Goal: Task Accomplishment & Management: Manage account settings

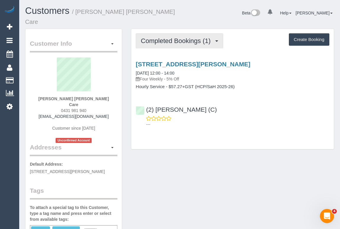
drag, startPoint x: 182, startPoint y: 35, endPoint x: 179, endPoint y: 45, distance: 10.6
click at [182, 37] on span "Completed Bookings (1)" at bounding box center [177, 40] width 73 height 7
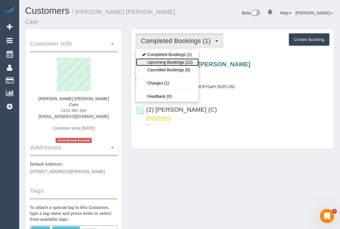
click at [169, 58] on link "Upcoming Bookings (12)" at bounding box center [167, 62] width 62 height 8
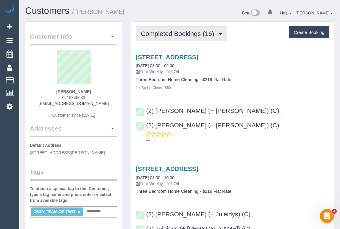
click at [164, 30] on span "Completed Bookings (16)" at bounding box center [179, 33] width 76 height 7
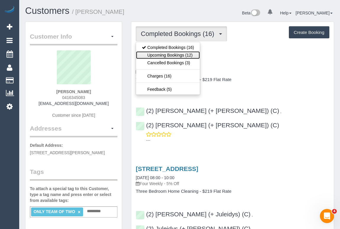
click at [169, 53] on link "Upcoming Bookings (12)" at bounding box center [168, 55] width 64 height 8
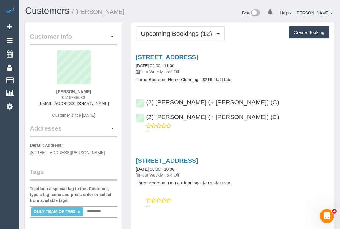
click at [265, 87] on div "502/339 Williamstown Road, Port Melbourne, VIC 3207 24/09/2025 09:00 - 11:00 Fo…" at bounding box center [232, 93] width 202 height 89
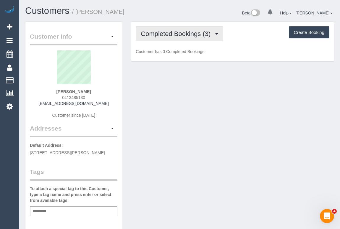
click at [195, 35] on span "Completed Bookings (3)" at bounding box center [177, 33] width 73 height 7
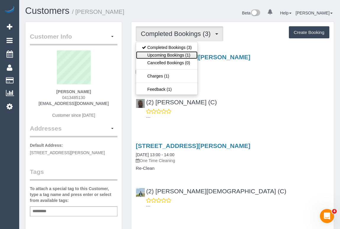
click at [167, 54] on link "Upcoming Bookings (1)" at bounding box center [166, 55] width 61 height 8
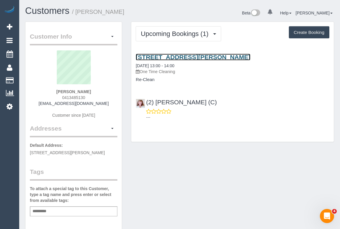
click at [181, 56] on link "27 Richards Street, Coburg, VIC 3058" at bounding box center [193, 57] width 114 height 7
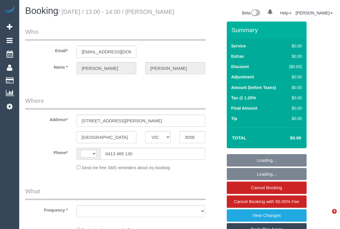
select select "VIC"
select select "string:AU"
select select "string:stripe-pm_1Ry1ER2GScqysDRVt0ZAC5Tt"
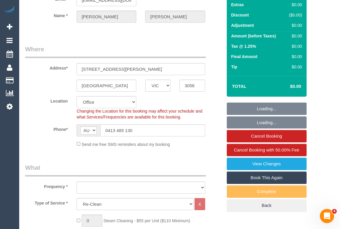
select select "object:591"
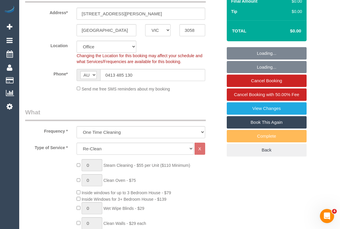
select select "number:28"
select select "number:17"
select select "number:18"
select select "number:24"
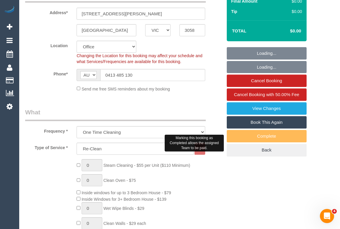
select select "object:766"
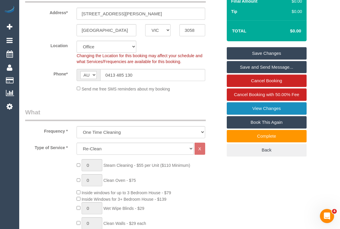
click at [260, 115] on link "View Changes" at bounding box center [266, 108] width 80 height 12
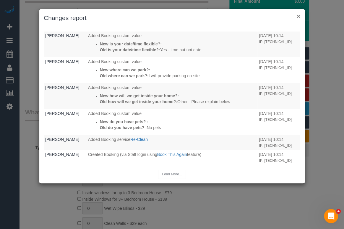
click at [299, 15] on button "×" at bounding box center [298, 16] width 4 height 6
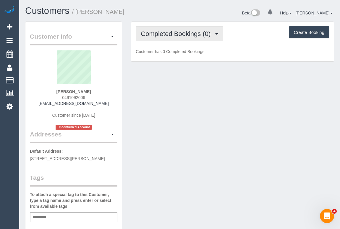
click at [181, 35] on span "Completed Bookings (0)" at bounding box center [177, 33] width 73 height 7
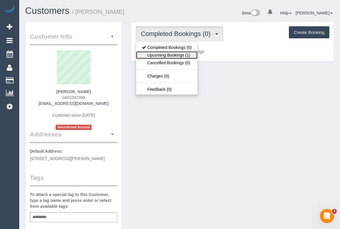
click at [172, 57] on link "Upcoming Bookings (1)" at bounding box center [166, 55] width 61 height 8
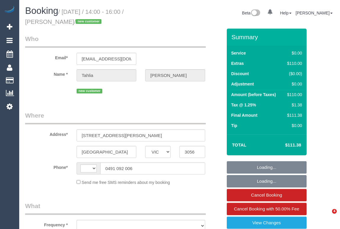
select select "VIC"
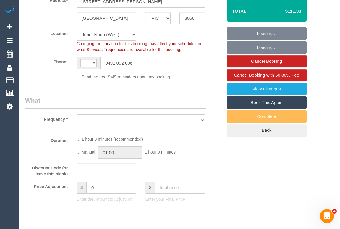
select select "string:AU"
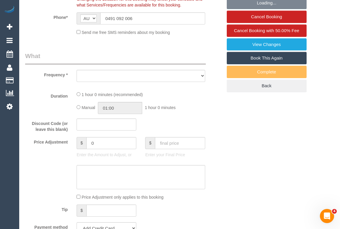
select select "object:564"
select select "string:stripe-pm_1SA45s2GScqysDRVaIKyJIzy"
select select "number:28"
select select "number:14"
select select "number:18"
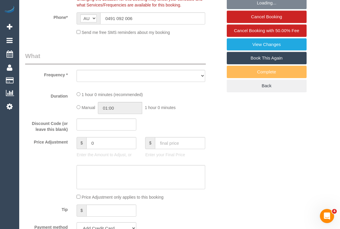
select select "number:24"
select select "number:35"
select select "number:26"
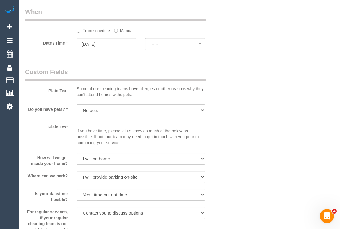
select select "object:1631"
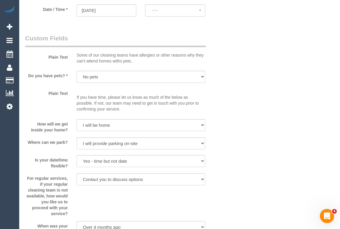
select select "spot1"
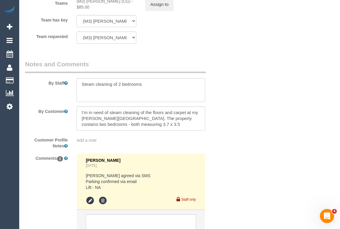
scroll to position [795, 0]
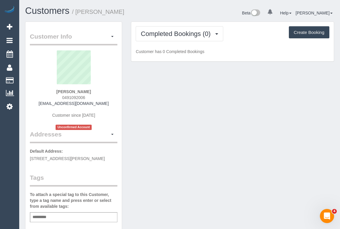
drag, startPoint x: 61, startPoint y: 97, endPoint x: 94, endPoint y: 97, distance: 33.1
click at [94, 97] on div "Tahlia Backman 0491092006 tbackman3@gmail.com Customer since 2025 Unconfirmed A…" at bounding box center [73, 90] width 87 height 80
copy span "0491092006"
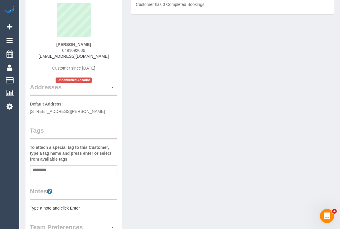
scroll to position [27, 0]
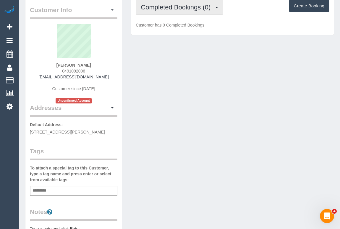
drag, startPoint x: 172, startPoint y: 7, endPoint x: 172, endPoint y: 21, distance: 14.2
click at [172, 7] on span "Completed Bookings (0)" at bounding box center [177, 7] width 73 height 7
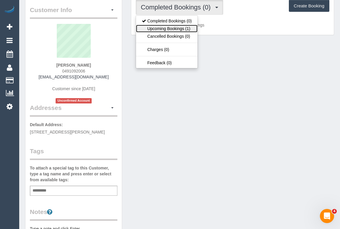
click at [177, 30] on link "Upcoming Bookings (1)" at bounding box center [166, 29] width 61 height 8
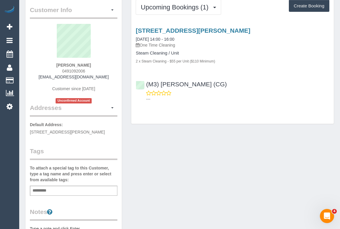
drag, startPoint x: 197, startPoint y: 173, endPoint x: 192, endPoint y: 174, distance: 4.5
click at [196, 173] on div "Customer Info Edit Contact Info Send Message Email Preferences Special Sales Ta…" at bounding box center [179, 196] width 317 height 402
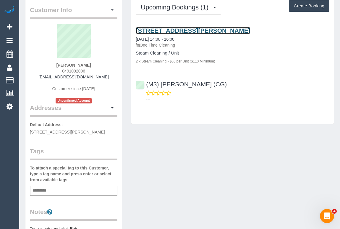
click at [186, 29] on link "6 Dorothy St, 1, Brunswick, VIC 3056" at bounding box center [193, 30] width 114 height 7
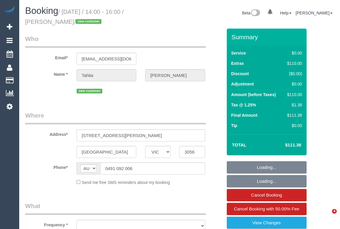
select select "VIC"
select select "string:stripe-pm_1SA45s2GScqysDRVaIKyJIzy"
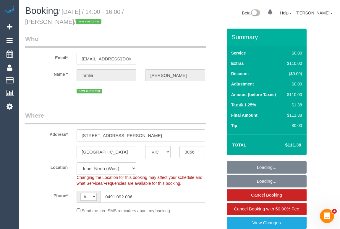
select select "object:564"
select select "number:28"
select select "number:14"
select select "number:18"
select select "number:24"
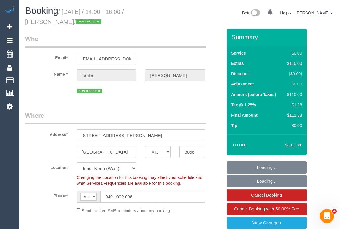
select select "number:35"
select select "number:26"
select select "object:1603"
select select "spot1"
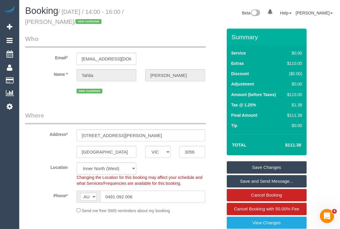
drag, startPoint x: 151, startPoint y: 198, endPoint x: 82, endPoint y: 197, distance: 68.5
click at [82, 197] on div "AF AL DZ AD AO AI AQ AG AR AM AW AU AT AZ BS BH BD BB BY BE BZ BJ BM BT BO BA B…" at bounding box center [140, 197] width 128 height 12
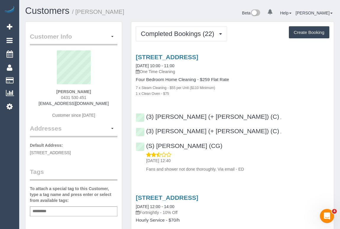
drag, startPoint x: 59, startPoint y: 97, endPoint x: 86, endPoint y: 94, distance: 26.4
click at [86, 94] on div "[PERSON_NAME] 0431 530 451 [EMAIL_ADDRESS][DOMAIN_NAME] Customer since [DATE]" at bounding box center [73, 87] width 87 height 74
copy span "0431 530 451"
drag, startPoint x: 54, startPoint y: 94, endPoint x: 90, endPoint y: 92, distance: 35.5
click at [90, 92] on div "daniel sargent 0431 530 451 ds@ellogistics.com.au Customer since 2024" at bounding box center [73, 87] width 87 height 74
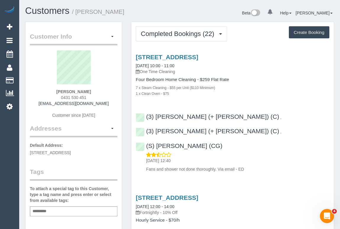
copy strong "[PERSON_NAME]"
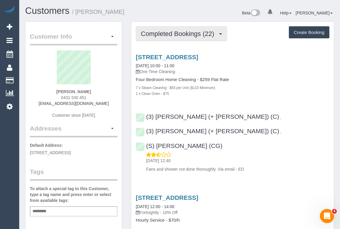
click at [185, 37] on button "Completed Bookings (22)" at bounding box center [181, 33] width 91 height 15
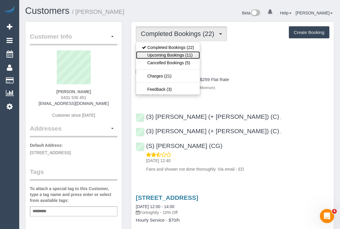
click at [174, 54] on link "Upcoming Bookings (11)" at bounding box center [168, 55] width 64 height 8
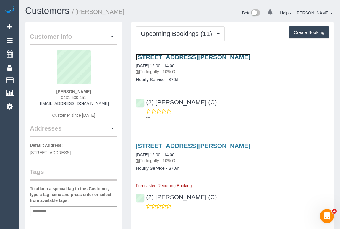
click at [199, 58] on link "25 Clements Street, Highett, VIC 3190" at bounding box center [193, 57] width 114 height 7
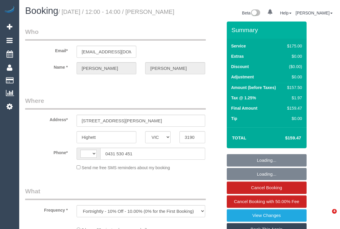
select select "VIC"
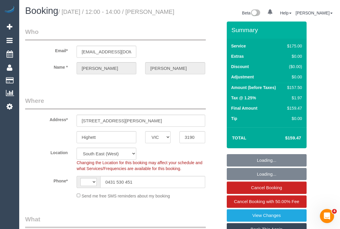
select select "object:292"
select select "string:AU"
select select "string:stripe-pm_1QEiMj2GScqysDRV5AhJ8Ouz"
select select "150"
select select "number:27"
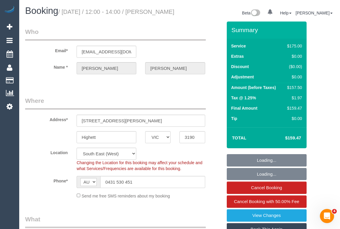
select select "number:14"
select select "number:19"
select select "number:22"
select select "number:34"
select select "number:12"
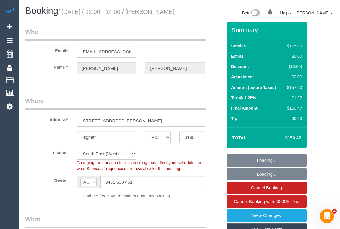
select select "spot1"
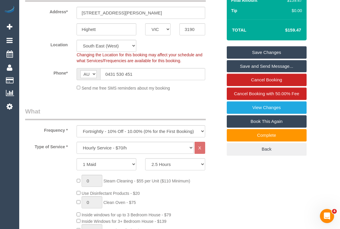
scroll to position [161, 0]
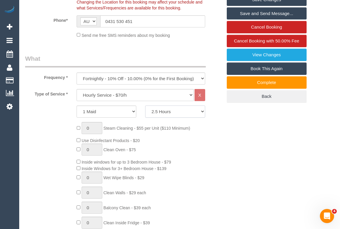
click at [198, 118] on select "2 Hours 2.5 Hours 3 Hours 3.5 Hours 4 Hours 4.5 Hours 5 Hours 5.5 Hours 6 Hours…" at bounding box center [175, 112] width 60 height 12
select select "120"
click at [145, 113] on select "2 Hours 2.5 Hours 3 Hours 3.5 Hours 4 Hours 4.5 Hours 5 Hours 5.5 Hours 6 Hours…" at bounding box center [175, 112] width 60 height 12
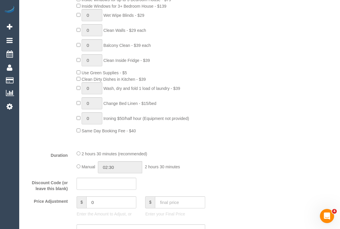
scroll to position [376, 0]
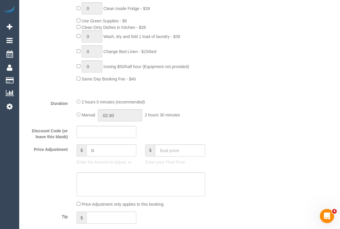
select select "spot6"
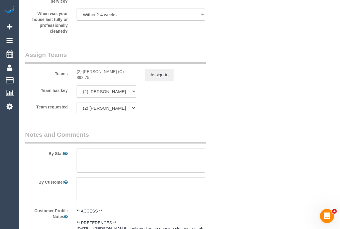
scroll to position [912, 0]
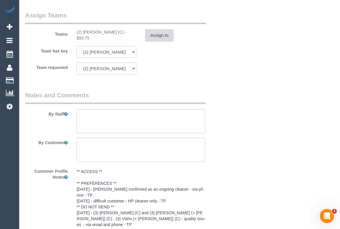
click at [162, 42] on button "Assign to" at bounding box center [159, 35] width 28 height 12
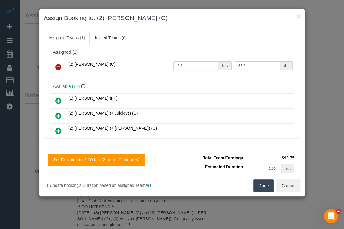
click at [184, 66] on input "2.5" at bounding box center [195, 65] width 45 height 9
type input "2"
click at [260, 183] on button "Done" at bounding box center [263, 186] width 21 height 12
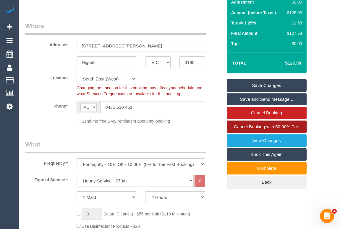
scroll to position [80, 0]
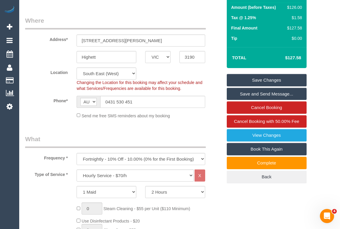
click at [266, 87] on link "Save Changes" at bounding box center [266, 80] width 80 height 12
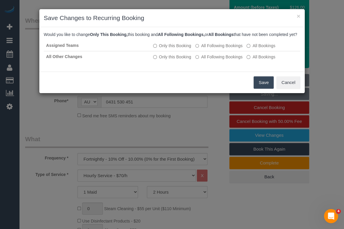
click at [257, 88] on button "Save" at bounding box center [263, 82] width 20 height 12
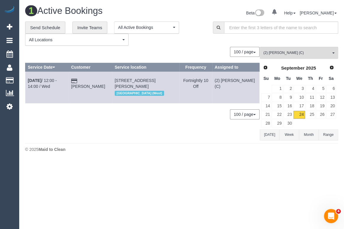
click at [172, 172] on body "0 Beta Your Notifications You have 0 alerts Add Booking Bookings Active Booking…" at bounding box center [172, 114] width 344 height 229
click at [296, 50] on span "(2) Anita Jamieson (C)" at bounding box center [296, 52] width 67 height 5
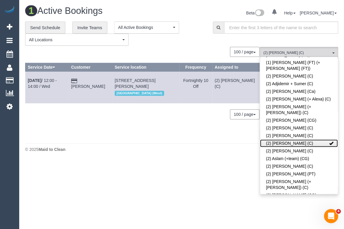
click at [329, 141] on span at bounding box center [331, 143] width 4 height 4
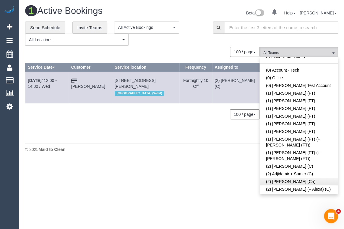
scroll to position [0, 0]
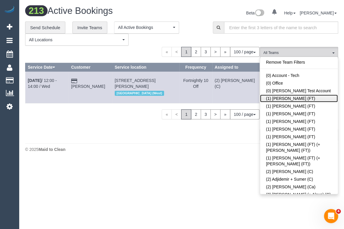
click at [286, 98] on link "(1) Debbie Brodjanac (FT)" at bounding box center [299, 99] width 78 height 8
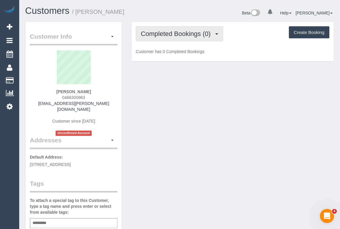
click at [176, 38] on button "Completed Bookings (0)" at bounding box center [179, 33] width 87 height 15
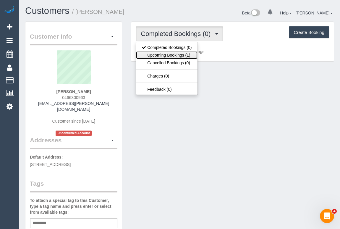
click at [180, 53] on link "Upcoming Bookings (1)" at bounding box center [166, 55] width 61 height 8
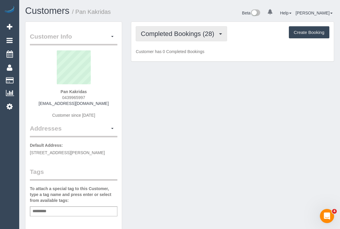
click at [185, 36] on span "Completed Bookings (28)" at bounding box center [179, 33] width 76 height 7
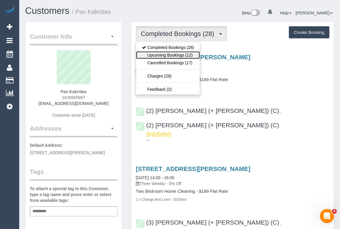
click at [179, 55] on link "Upcoming Bookings (12)" at bounding box center [168, 55] width 64 height 8
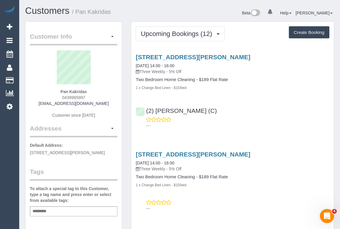
drag, startPoint x: 60, startPoint y: 97, endPoint x: 107, endPoint y: 96, distance: 46.7
click at [107, 96] on div "Pan Kakridas 0439965997 panagiotakakridas@gmail.com Customer since 2016" at bounding box center [73, 87] width 87 height 74
copy span "0439965997"
click at [59, 96] on div "Pan Kakridas 0439965997 panagiotakakridas@gmail.com Customer since 2016" at bounding box center [73, 87] width 87 height 74
drag, startPoint x: 56, startPoint y: 97, endPoint x: 96, endPoint y: 96, distance: 39.6
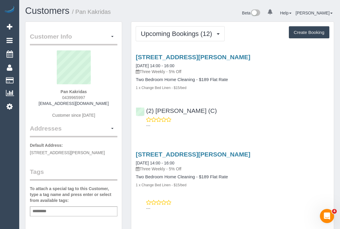
click at [96, 96] on div "Pan Kakridas 0439965997 panagiotakakridas@gmail.com Customer since 2016" at bounding box center [73, 87] width 87 height 74
copy span "0439965997"
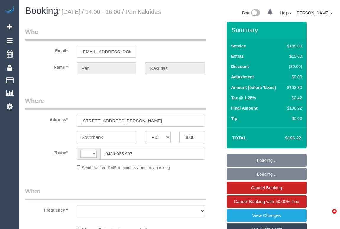
select select "VIC"
select select "object:287"
select select "number:28"
select select "number:14"
select select "number:20"
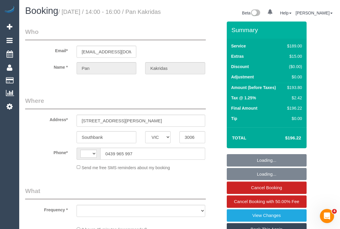
select select "number:36"
select select "number:35"
select select "number:13"
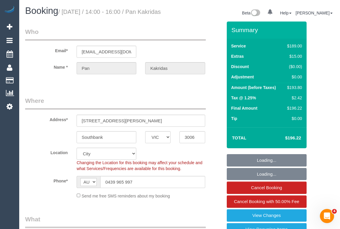
select select "string:AU"
select select "string:stripe-pm_1QjZfE2GScqysDRV6bMazBAH"
select select "object:787"
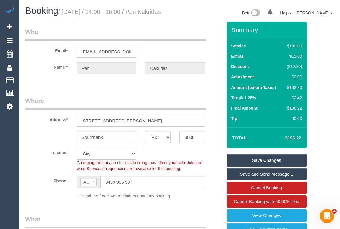
scroll to position [0, 11]
drag, startPoint x: 80, startPoint y: 59, endPoint x: 154, endPoint y: 60, distance: 74.1
click at [154, 58] on div "Email* panagiotakakridas@gmail.com" at bounding box center [124, 42] width 206 height 30
drag, startPoint x: 148, startPoint y: 190, endPoint x: 93, endPoint y: 191, distance: 55.5
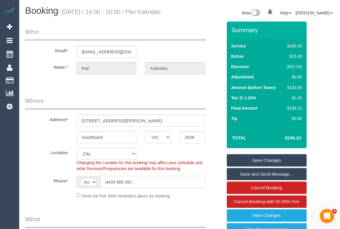
click at [93, 188] on div "AF AL DZ AD AO AI AQ AG AR AM AW AU AT AZ BS BH BD BB BY BE BZ BJ BM BT BO BA B…" at bounding box center [140, 182] width 128 height 12
drag, startPoint x: 82, startPoint y: 57, endPoint x: 179, endPoint y: 60, distance: 97.8
click at [179, 58] on div "Email* panagiotakakridas@gmail.com" at bounding box center [124, 42] width 206 height 30
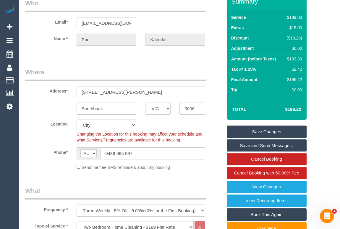
scroll to position [80, 0]
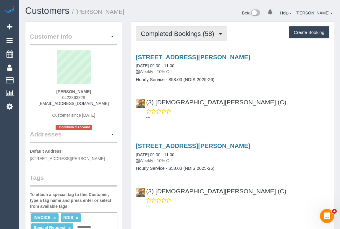
click at [172, 37] on span "Completed Bookings (58)" at bounding box center [179, 33] width 76 height 7
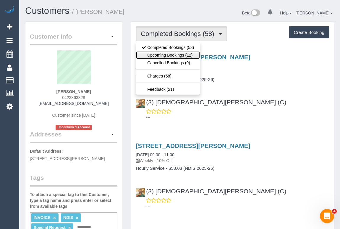
click at [172, 53] on link "Upcoming Bookings (12)" at bounding box center [168, 55] width 64 height 8
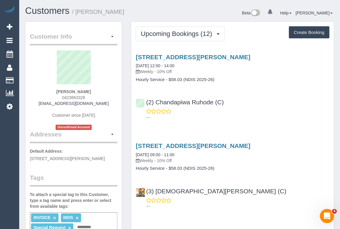
drag, startPoint x: 51, startPoint y: 90, endPoint x: 99, endPoint y: 90, distance: 47.8
click at [99, 90] on div "Bernadette Ferrie 0423863328 btferrie@gmail.com Customer since 2024 Unconfirmed…" at bounding box center [73, 90] width 87 height 80
copy strong "Bernadette Ferrie"
drag, startPoint x: 230, startPoint y: 103, endPoint x: 147, endPoint y: 103, distance: 83.3
click at [147, 103] on div "(2) Chandapiwa Ruhode (C) ---" at bounding box center [232, 107] width 202 height 27
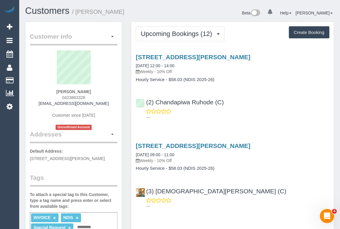
copy link "(2) Chandapiwa Ruhode (C)"
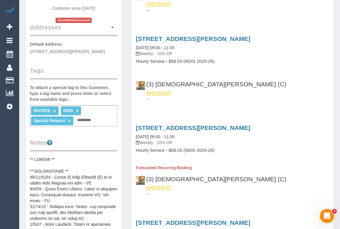
click at [69, 119] on link "×" at bounding box center [69, 121] width 3 height 5
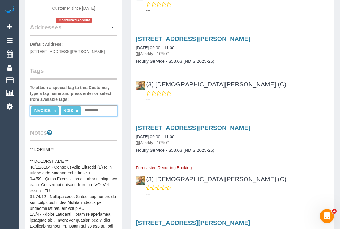
click at [90, 108] on input "text" at bounding box center [93, 111] width 20 height 8
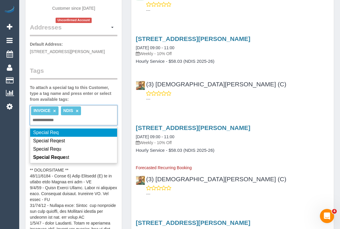
type input "**********"
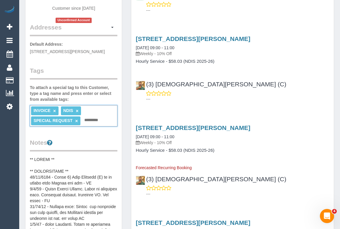
click at [279, 164] on div "22 Cantala Avenue, Rosanna, VIC 3084 08/10/2025 09:00 - 11:00 Weekly - 10% Off …" at bounding box center [232, 148] width 202 height 46
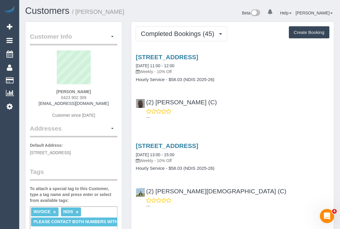
drag, startPoint x: 61, startPoint y: 95, endPoint x: 98, endPoint y: 97, distance: 37.8
click at [98, 97] on div "[PERSON_NAME] 0423 902 309 [EMAIL_ADDRESS][DOMAIN_NAME] Customer since [DATE]" at bounding box center [73, 87] width 87 height 74
copy span "0423 902 309"
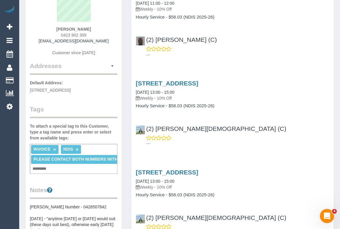
scroll to position [27, 0]
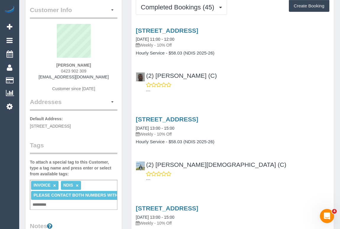
click at [58, 70] on div "[PERSON_NAME] 0423 902 309 [EMAIL_ADDRESS][DOMAIN_NAME] Customer since [DATE]" at bounding box center [73, 61] width 87 height 74
drag, startPoint x: 58, startPoint y: 70, endPoint x: 80, endPoint y: 70, distance: 21.3
click at [80, 70] on div "[PERSON_NAME] 0423 902 309 [EMAIL_ADDRESS][DOMAIN_NAME] Customer since [DATE]" at bounding box center [73, 61] width 87 height 74
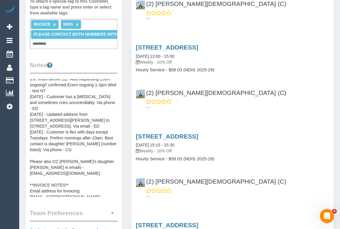
scroll to position [0, 0]
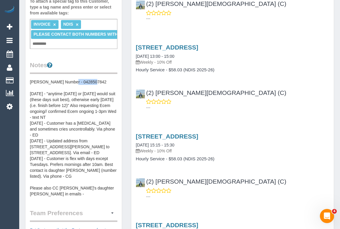
drag, startPoint x: 66, startPoint y: 80, endPoint x: 91, endPoint y: 80, distance: 25.4
click at [91, 80] on pre "[PERSON_NAME] Number - 0428507842 [DATE] - "anytime [DATE] or [DATE] would suit…" at bounding box center [73, 138] width 87 height 118
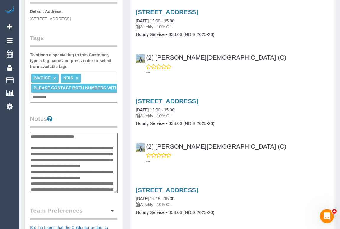
drag, startPoint x: 66, startPoint y: 135, endPoint x: 95, endPoint y: 135, distance: 29.2
click at [95, 135] on textarea "**********" at bounding box center [74, 163] width 88 height 61
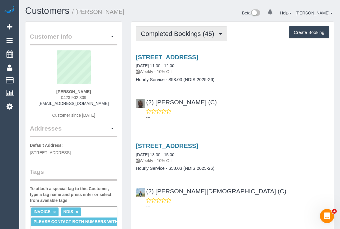
click at [180, 33] on span "Completed Bookings (45)" at bounding box center [179, 33] width 76 height 7
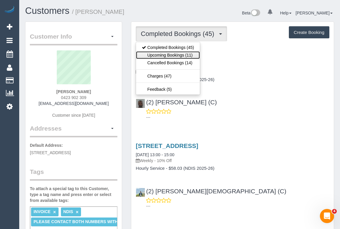
click at [168, 56] on link "Upcoming Bookings (11)" at bounding box center [168, 55] width 64 height 8
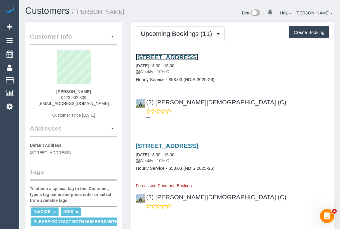
click at [176, 57] on link "Unit 2/187 Edwardes St, Reservoir, VIC 3073" at bounding box center [167, 57] width 62 height 7
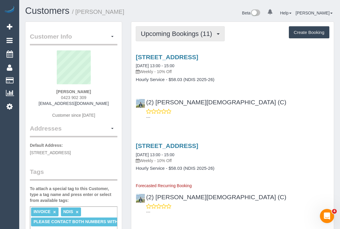
click at [176, 35] on span "Upcoming Bookings (11)" at bounding box center [178, 33] width 74 height 7
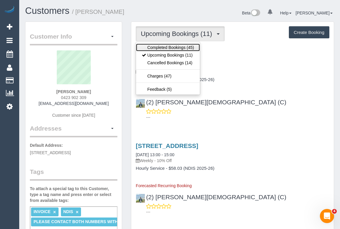
click at [171, 47] on link "Completed Bookings (45)" at bounding box center [168, 48] width 64 height 8
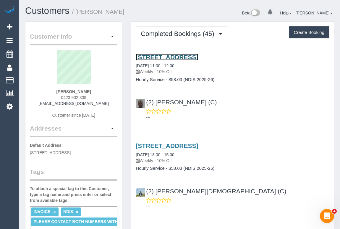
click at [183, 56] on link "Unit 2/187 Edwardes St, Reservoir, VIC 3073" at bounding box center [167, 57] width 62 height 7
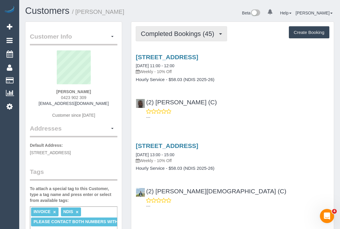
click at [177, 34] on span "Completed Bookings (45)" at bounding box center [179, 33] width 76 height 7
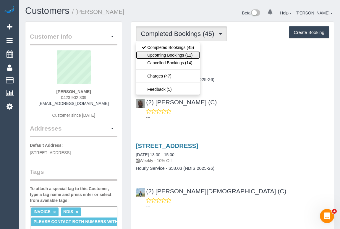
click at [167, 55] on link "Upcoming Bookings (11)" at bounding box center [168, 55] width 64 height 8
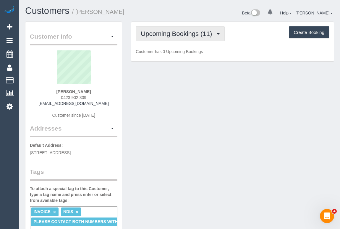
click at [178, 35] on span "Upcoming Bookings (11)" at bounding box center [178, 33] width 74 height 7
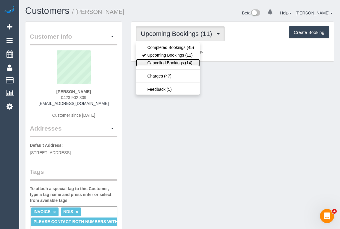
click at [175, 61] on link "Cancelled Bookings (14)" at bounding box center [168, 63] width 64 height 8
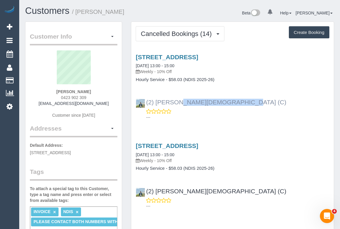
drag, startPoint x: 207, startPoint y: 105, endPoint x: 146, endPoint y: 102, distance: 61.2
click at [146, 102] on div "(2) Raisul Islam (C) ---" at bounding box center [232, 107] width 202 height 27
copy link "(2) [PERSON_NAME][DEMOGRAPHIC_DATA] (C)"
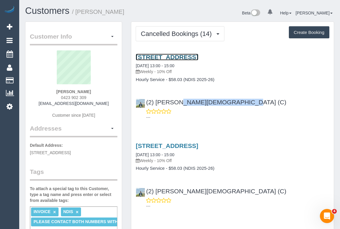
click at [162, 56] on link "Unit 2/187 Edwardes St, Reservoir, VIC 3073" at bounding box center [167, 57] width 62 height 7
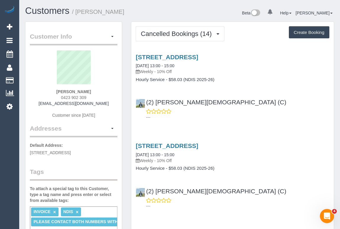
click at [56, 90] on strong "Patricia Helen Croft" at bounding box center [73, 91] width 35 height 5
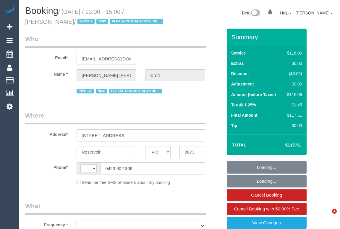
select select "VIC"
select select "string:AU"
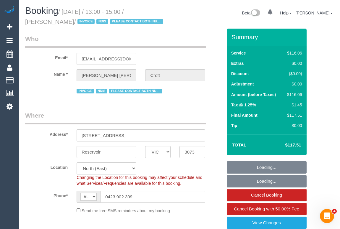
select select "object:740"
select select "number:29"
select select "number:14"
select select "number:19"
select select "number:36"
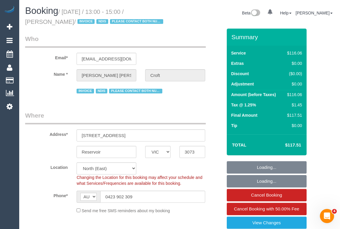
select select "number:35"
select select "number:12"
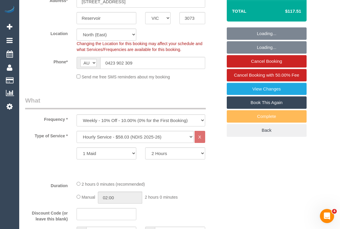
select select "object:1387"
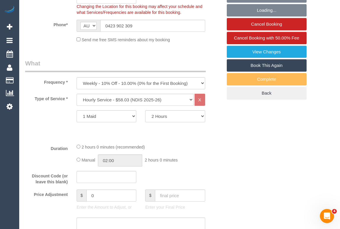
scroll to position [107, 0]
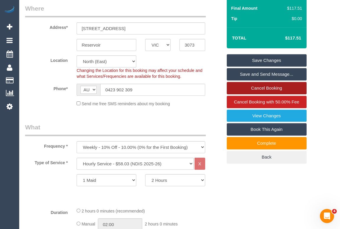
click at [249, 89] on link "Cancel Booking" at bounding box center [266, 88] width 80 height 12
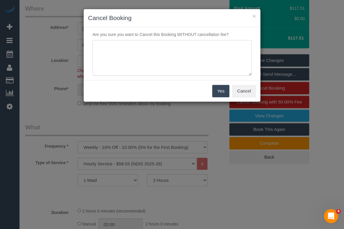
click at [129, 48] on textarea at bounding box center [171, 58] width 159 height 36
type textarea "o"
type textarea "O"
type textarea "Requested to cancel until further notice. No fee due to office error. - OM"
click at [217, 89] on button "Yes" at bounding box center [220, 91] width 17 height 12
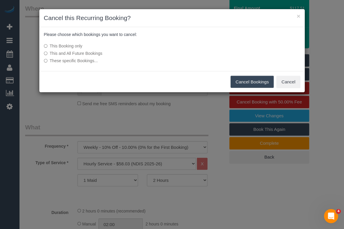
click at [251, 80] on button "Cancel Bookings" at bounding box center [251, 82] width 43 height 12
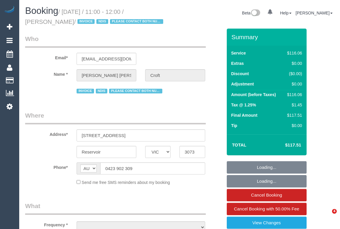
select select "VIC"
select select "object:538"
select select "number:29"
select select "number:14"
select select "number:19"
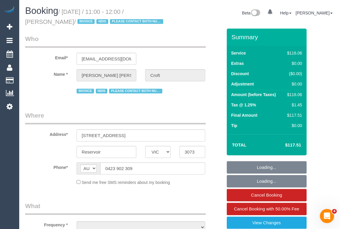
select select "number:36"
select select "number:35"
select select "number:12"
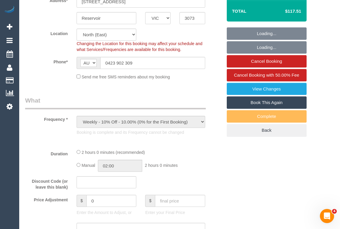
select select "object:751"
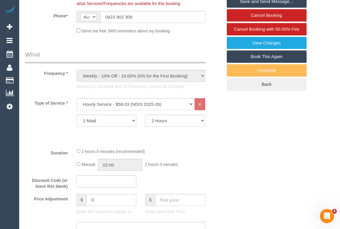
scroll to position [134, 0]
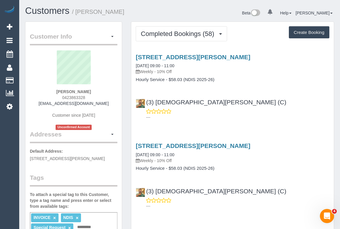
drag, startPoint x: 35, startPoint y: 92, endPoint x: 263, endPoint y: 104, distance: 228.0
click at [263, 104] on div "(3) Buddhi Adhikari (C) ---" at bounding box center [232, 107] width 202 height 27
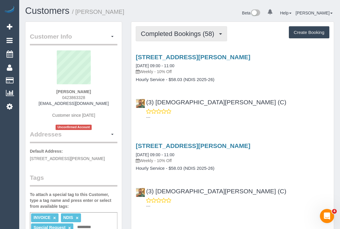
drag, startPoint x: 183, startPoint y: 35, endPoint x: 179, endPoint y: 53, distance: 18.5
click at [183, 35] on span "Completed Bookings (58)" at bounding box center [179, 33] width 76 height 7
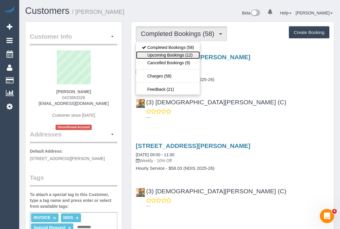
click at [175, 55] on link "Upcoming Bookings (12)" at bounding box center [168, 55] width 64 height 8
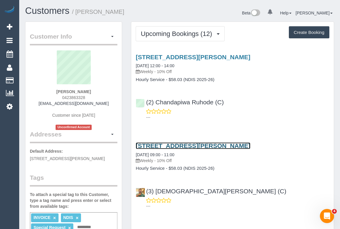
click at [195, 145] on link "22 Cantala Avenue, Rosanna, VIC 3084" at bounding box center [193, 146] width 114 height 7
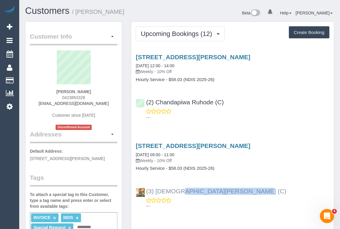
drag, startPoint x: 218, startPoint y: 192, endPoint x: 145, endPoint y: 190, distance: 72.7
click at [145, 190] on div "(3) Buddhi Adhikari (C) ---" at bounding box center [232, 196] width 202 height 27
copy link "(3) Buddhi Adhikari (C)"
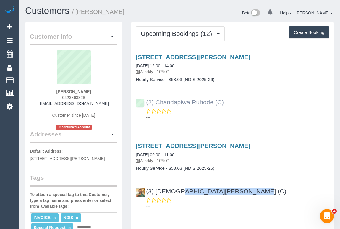
drag, startPoint x: 229, startPoint y: 99, endPoint x: 145, endPoint y: 100, distance: 84.8
click at [145, 100] on div "(2) Chandapiwa Ruhode (C) ---" at bounding box center [232, 107] width 202 height 27
copy link "(2) Chandapiwa Ruhode (C)"
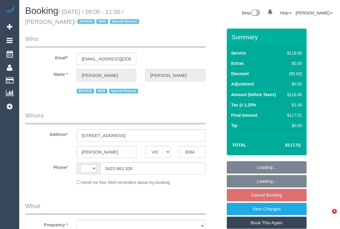
select select "VIC"
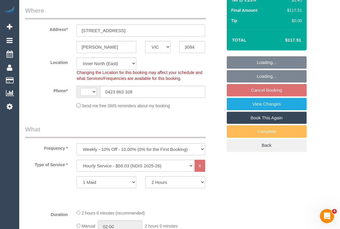
select select "object:494"
select select "number:27"
select select "number:14"
select select "number:19"
select select "number:24"
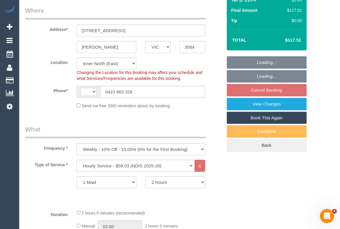
select select "number:34"
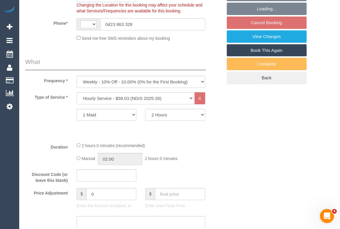
select select "string:AU"
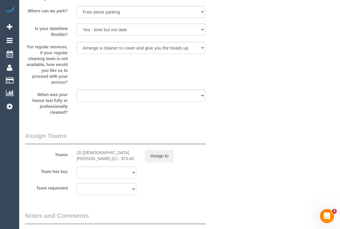
scroll to position [778, 0]
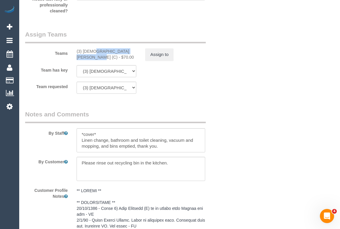
drag, startPoint x: 111, startPoint y: 50, endPoint x: 119, endPoint y: 50, distance: 8.0
click at [119, 50] on div "(3) [DEMOGRAPHIC_DATA][PERSON_NAME] (C) - $70.00" at bounding box center [106, 54] width 69 height 12
click at [156, 56] on button "Assign to" at bounding box center [159, 54] width 28 height 12
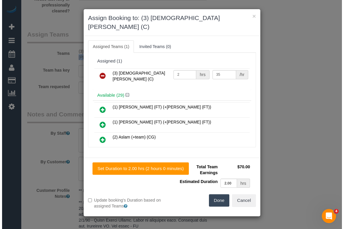
scroll to position [773, 0]
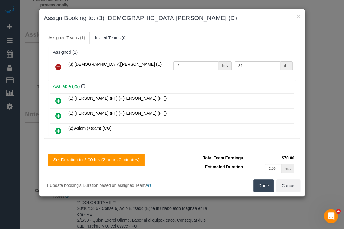
click at [58, 65] on icon at bounding box center [58, 66] width 6 height 7
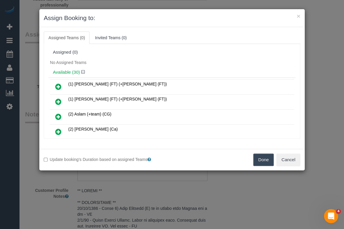
click at [263, 159] on button "Done" at bounding box center [263, 160] width 21 height 12
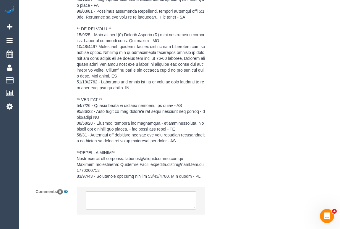
scroll to position [1074, 0]
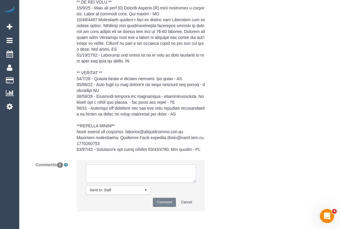
click at [104, 172] on textarea at bounding box center [141, 174] width 110 height 18
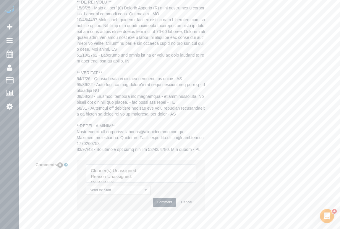
click at [154, 172] on textarea at bounding box center [141, 174] width 110 height 18
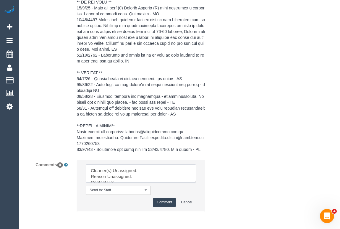
paste textarea "(3) Buddhi Adhikari (C)"
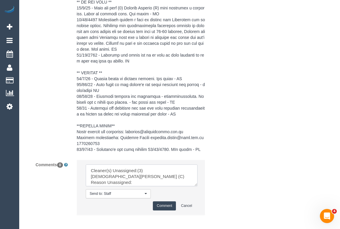
drag, startPoint x: 195, startPoint y: 181, endPoint x: 213, endPoint y: 203, distance: 28.5
click at [197, 187] on textarea at bounding box center [142, 176] width 112 height 22
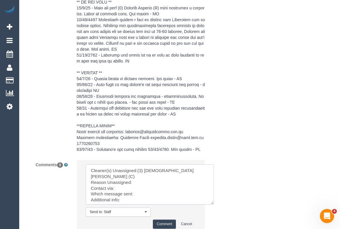
click at [141, 175] on textarea at bounding box center [150, 185] width 128 height 40
click at [157, 177] on textarea at bounding box center [150, 185] width 128 height 40
drag, startPoint x: 133, startPoint y: 175, endPoint x: 152, endPoint y: 176, distance: 19.5
click at [152, 176] on textarea at bounding box center [150, 185] width 128 height 40
paste textarea "(2) Chandapiwa Ruhode (C)"
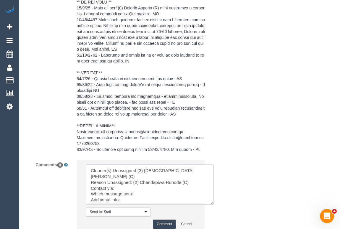
click at [125, 196] on textarea at bounding box center [150, 185] width 128 height 40
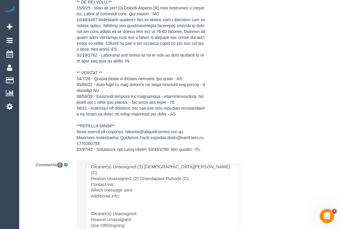
drag, startPoint x: 211, startPoint y: 203, endPoint x: 239, endPoint y: 236, distance: 42.9
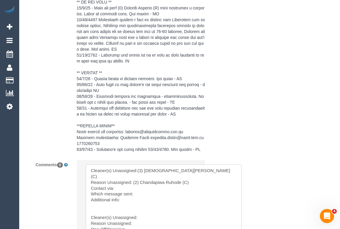
drag, startPoint x: 138, startPoint y: 170, endPoint x: 183, endPoint y: 170, distance: 45.2
click at [183, 170] on textarea at bounding box center [164, 201] width 156 height 73
click at [141, 211] on textarea at bounding box center [164, 201] width 156 height 73
paste textarea "(3) [DEMOGRAPHIC_DATA][PERSON_NAME] (C)"
drag, startPoint x: 133, startPoint y: 176, endPoint x: 194, endPoint y: 176, distance: 60.5
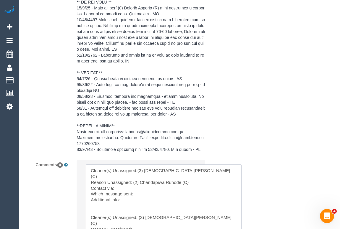
click at [194, 176] on textarea at bounding box center [164, 201] width 156 height 73
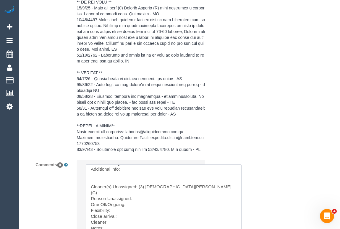
scroll to position [34, 0]
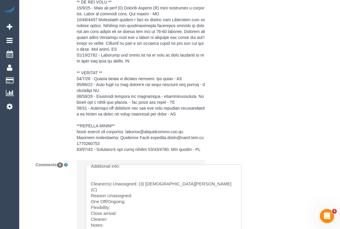
click at [134, 183] on textarea at bounding box center [164, 201] width 156 height 73
paste textarea "(2) Chandapiwa Ruhode (C)"
click at [130, 188] on textarea at bounding box center [164, 201] width 156 height 73
click at [126, 196] on textarea at bounding box center [164, 201] width 156 height 73
click at [124, 200] on textarea at bounding box center [164, 201] width 156 height 73
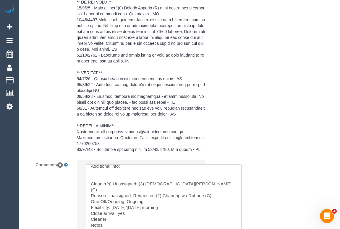
click at [116, 207] on textarea at bounding box center [164, 201] width 156 height 73
drag, startPoint x: 156, startPoint y: 183, endPoint x: 215, endPoint y: 182, distance: 59.4
click at [215, 182] on textarea at bounding box center [164, 201] width 156 height 73
click at [113, 208] on textarea at bounding box center [164, 201] width 156 height 73
paste textarea "(2) Chandapiwa Ruhode (C)"
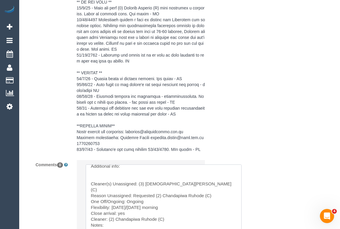
click at [111, 212] on textarea at bounding box center [164, 201] width 156 height 73
click at [127, 219] on textarea at bounding box center [164, 201] width 156 height 73
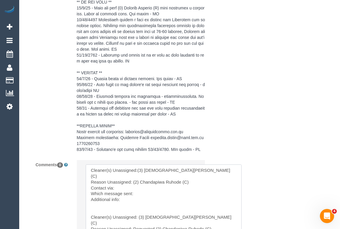
scroll to position [0, 0]
drag, startPoint x: 123, startPoint y: 195, endPoint x: 87, endPoint y: 159, distance: 51.2
click at [87, 159] on sui-booking-comments "By Staff By Customer Customer Profile Notes Comments 0 Send to: Staff Nothing s…" at bounding box center [123, 43] width 197 height 457
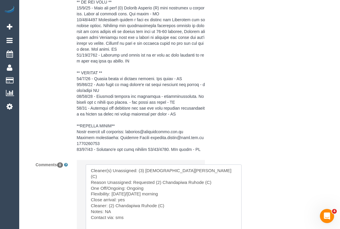
type textarea "Cleaner(s) Unassigned: (3) Buddhi Adhikari (C) Reason Unassigned: Requested (2)…"
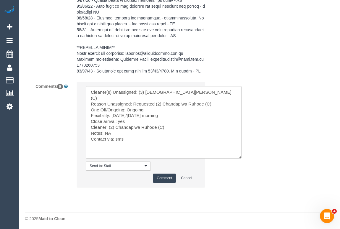
click at [165, 177] on button "Comment" at bounding box center [164, 178] width 23 height 9
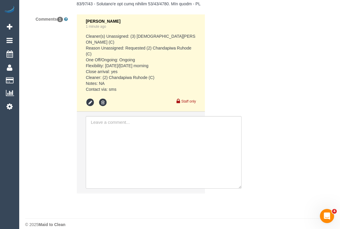
scroll to position [1220, 0]
click at [89, 98] on icon at bounding box center [90, 102] width 9 height 9
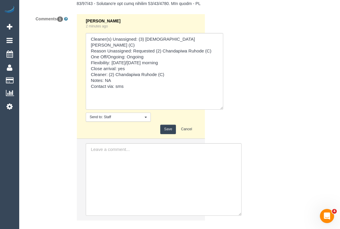
drag, startPoint x: 194, startPoint y: 74, endPoint x: 221, endPoint y: 132, distance: 64.9
click at [221, 132] on div "Comments 1 Odelle Marie 2 minutes ago Send to: Staff Nothing selected Send to: …" at bounding box center [124, 120] width 206 height 213
click at [112, 74] on textarea at bounding box center [154, 71] width 137 height 77
type textarea "Cleaner(s) Unassigned: (3) Buddhi Adhikari (C) Reason Unassigned: Requested (2)…"
click at [171, 128] on button "Save" at bounding box center [168, 129] width 16 height 9
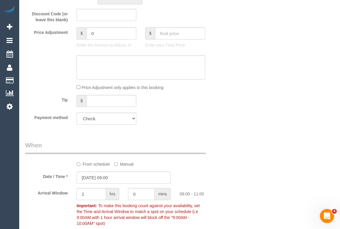
scroll to position [227, 0]
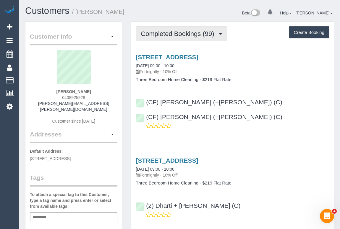
click at [204, 35] on span "Completed Bookings (99)" at bounding box center [179, 33] width 76 height 7
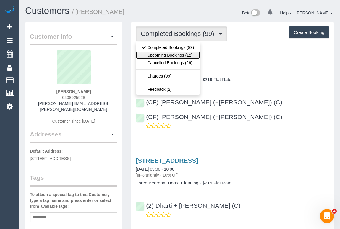
click at [169, 55] on link "Upcoming Bookings (12)" at bounding box center [168, 55] width 64 height 8
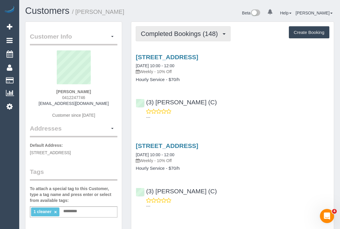
click at [192, 33] on span "Completed Bookings (148)" at bounding box center [181, 33] width 80 height 7
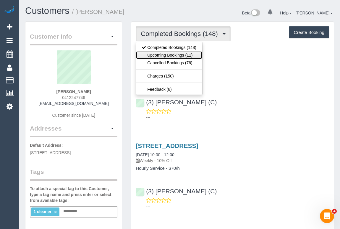
click at [177, 54] on link "Upcoming Bookings (11)" at bounding box center [169, 55] width 66 height 8
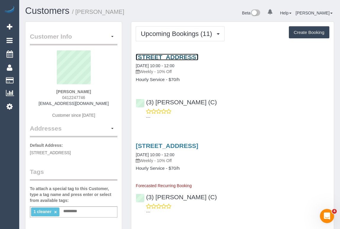
click at [193, 56] on link "[STREET_ADDRESS]" at bounding box center [167, 57] width 62 height 7
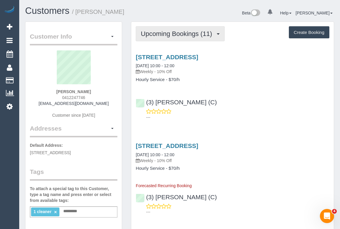
click at [184, 36] on span "Upcoming Bookings (11)" at bounding box center [178, 33] width 74 height 7
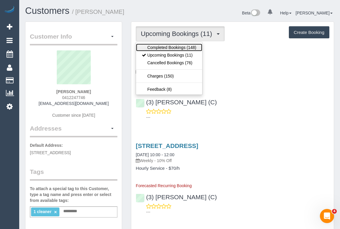
click at [179, 45] on link "Completed Bookings (148)" at bounding box center [169, 48] width 66 height 8
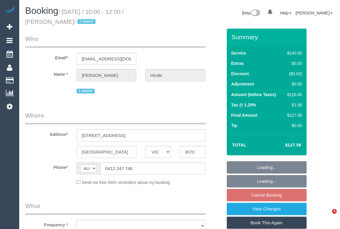
select select "VIC"
select select "object:539"
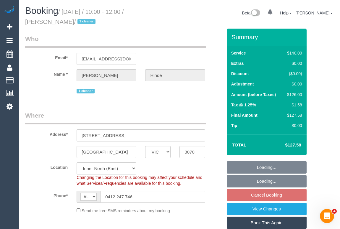
select select "string:stripe-pm_1QkDw72GScqysDRVNmaaGZB3"
select select "number:28"
select select "number:14"
select select "number:18"
select select "number:36"
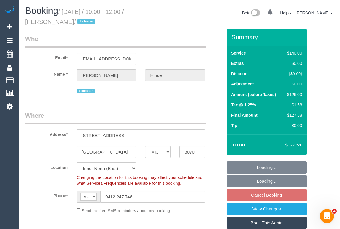
select select "number:33"
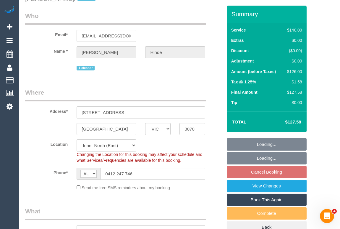
select select "object:854"
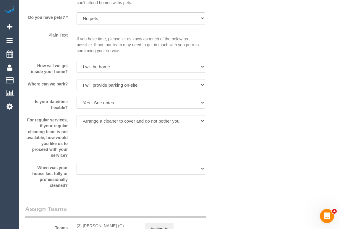
scroll to position [832, 0]
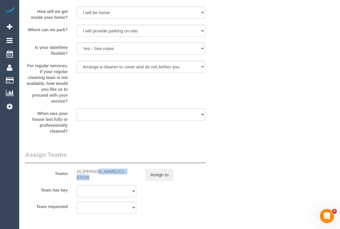
drag, startPoint x: 77, startPoint y: 171, endPoint x: 116, endPoint y: 171, distance: 38.7
click at [116, 171] on div "(3) Afzaal Ahmad (C) - $70.00" at bounding box center [106, 175] width 60 height 12
copy div "3) Afzaal Ahmad (C)"
click at [159, 176] on button "Assign to" at bounding box center [159, 175] width 28 height 12
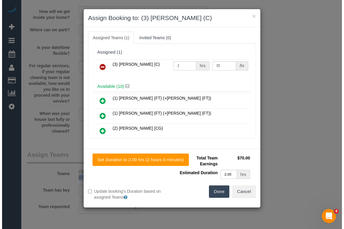
scroll to position [826, 0]
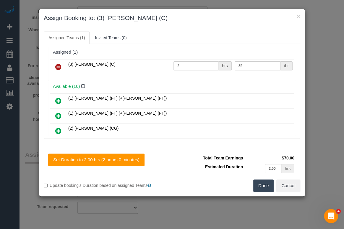
click at [58, 67] on icon at bounding box center [58, 66] width 6 height 7
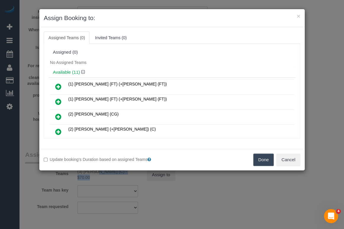
click at [262, 159] on button "Done" at bounding box center [263, 160] width 21 height 12
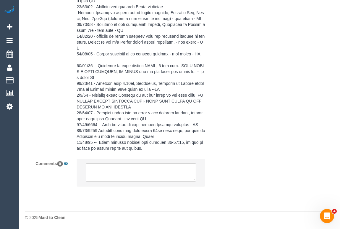
scroll to position [1213, 0]
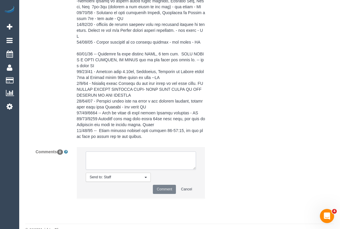
click at [110, 168] on textarea at bounding box center [141, 161] width 110 height 18
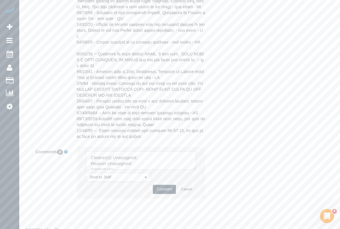
click at [144, 167] on textarea at bounding box center [141, 161] width 110 height 18
paste textarea "3) Afzaal Ahmad (C)"
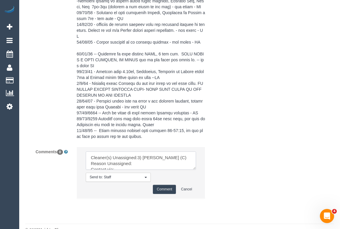
click at [139, 170] on textarea at bounding box center [141, 161] width 110 height 18
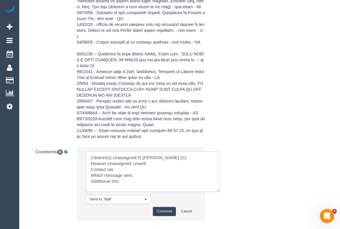
drag, startPoint x: 194, startPoint y: 180, endPoint x: 251, endPoint y: 230, distance: 76.0
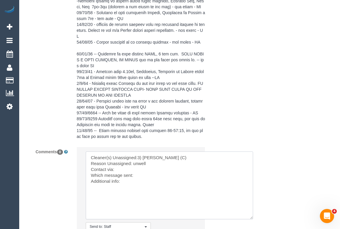
click at [120, 183] on textarea at bounding box center [169, 186] width 167 height 68
click at [137, 186] on textarea at bounding box center [169, 186] width 167 height 68
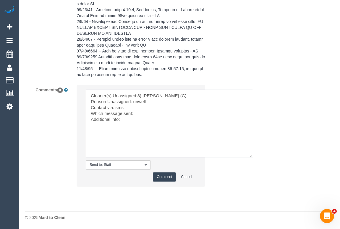
scroll to position [1288, 0]
click at [141, 113] on textarea at bounding box center [169, 124] width 167 height 68
paste textarea "Heads Up SMS"
click at [132, 118] on textarea at bounding box center [169, 124] width 167 height 68
type textarea "Cleaner(s) Unassigned:3) Afzaal Ahmad (C) Reason Unassigned: unwell Contact via…"
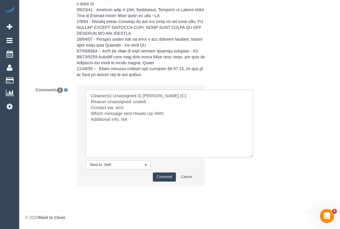
click at [167, 174] on button "Comment" at bounding box center [164, 177] width 23 height 9
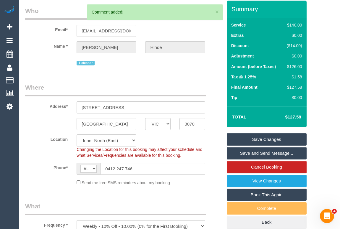
scroll to position [26, 0]
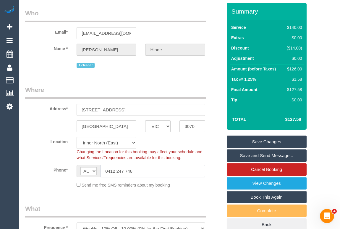
drag, startPoint x: 133, startPoint y: 170, endPoint x: 91, endPoint y: 170, distance: 41.6
click at [91, 170] on div "AF AL DZ AD AO AI AQ AG AR AM AW AU AT AZ BS BH BD BB BY BE BZ BJ BM BT BO BA B…" at bounding box center [140, 171] width 128 height 12
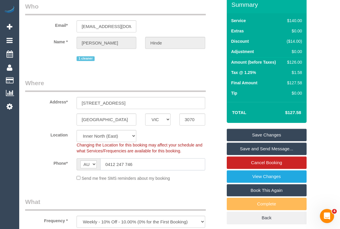
scroll to position [30, 0]
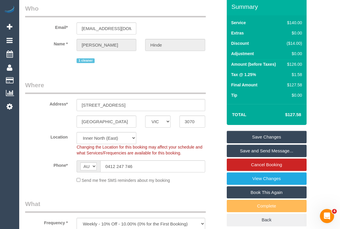
click at [258, 138] on link "Save Changes" at bounding box center [266, 137] width 80 height 12
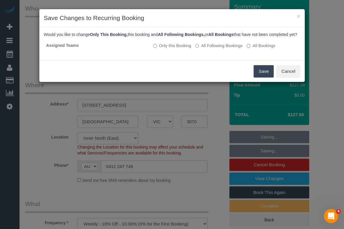
click at [258, 75] on button "Save" at bounding box center [263, 71] width 20 height 12
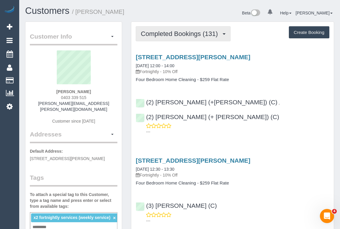
click at [188, 35] on span "Completed Bookings (131)" at bounding box center [181, 33] width 80 height 7
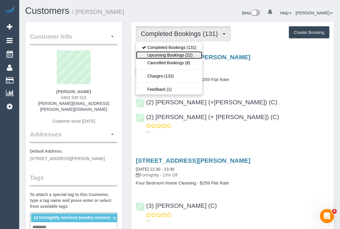
click at [178, 55] on link "Upcoming Bookings (22)" at bounding box center [169, 55] width 66 height 8
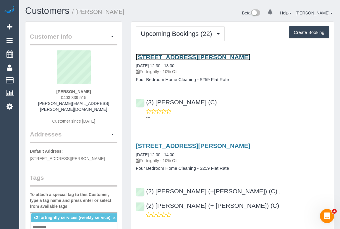
click at [197, 55] on link "34 Woolhouse Street, Northcote, VIC 3070" at bounding box center [193, 57] width 114 height 7
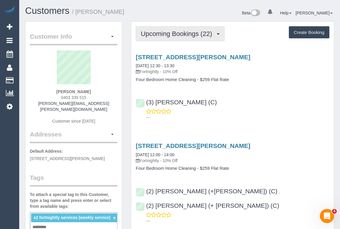
click at [177, 34] on span "Upcoming Bookings (22)" at bounding box center [178, 33] width 74 height 7
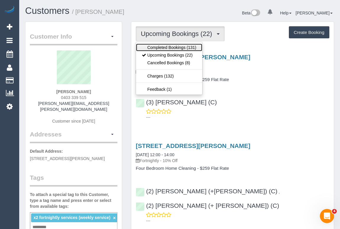
click at [176, 46] on link "Completed Bookings (131)" at bounding box center [169, 48] width 66 height 8
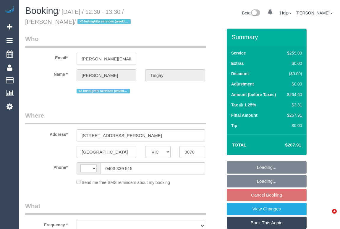
select select "VIC"
select select "string:AU"
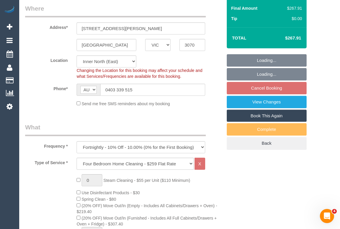
select select "object:640"
select select "string:stripe-pm_1NeCvO2GScqysDRVwnQ54kfO"
select select "number:30"
select select "number:16"
select select "number:21"
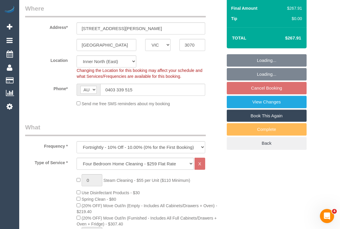
select select "number:24"
select select "number:34"
select select "number:11"
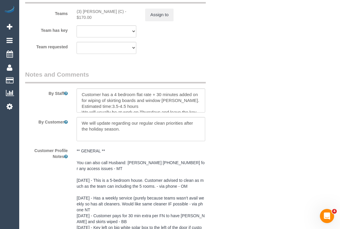
scroll to position [912, 0]
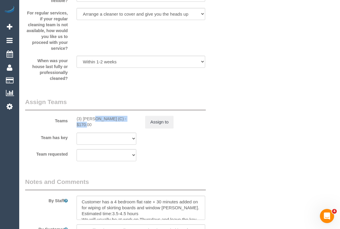
drag, startPoint x: 75, startPoint y: 120, endPoint x: 115, endPoint y: 121, distance: 39.6
click at [115, 121] on div "(3) [PERSON_NAME] (C) - $170.00" at bounding box center [106, 122] width 69 height 12
copy div "(3) [PERSON_NAME] (C)"
click at [165, 126] on button "Assign to" at bounding box center [159, 122] width 28 height 12
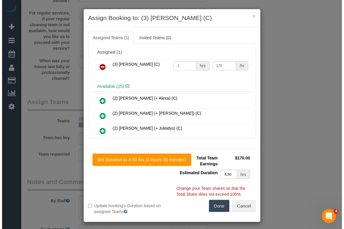
scroll to position [907, 0]
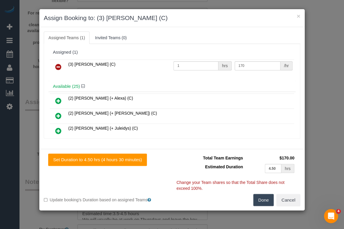
click at [56, 65] on icon at bounding box center [58, 66] width 6 height 7
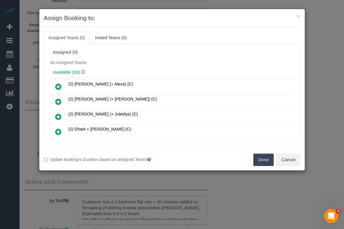
click at [262, 156] on button "Done" at bounding box center [263, 160] width 21 height 12
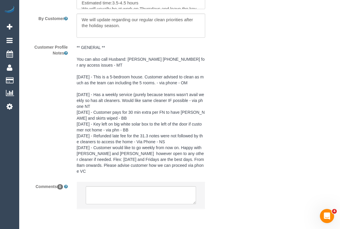
scroll to position [1141, 0]
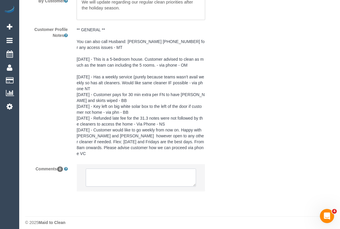
click at [120, 171] on textarea at bounding box center [141, 178] width 110 height 18
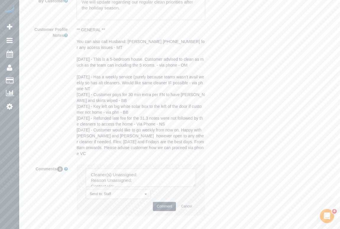
click at [149, 170] on textarea at bounding box center [141, 178] width 110 height 18
paste textarea "(3) [PERSON_NAME] (C)"
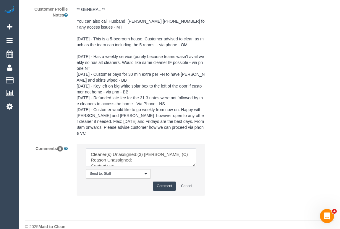
scroll to position [1166, 0]
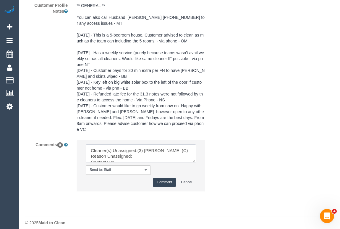
click at [142, 151] on textarea at bounding box center [141, 154] width 110 height 18
drag, startPoint x: 194, startPoint y: 157, endPoint x: 214, endPoint y: 192, distance: 40.4
click at [196, 164] on textarea at bounding box center [141, 154] width 110 height 19
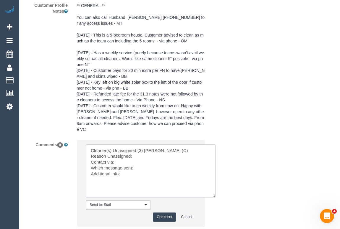
click at [137, 154] on textarea at bounding box center [151, 171] width 130 height 53
paste textarea "Heads Up SMS"
click at [135, 172] on textarea at bounding box center [151, 171] width 130 height 53
type textarea "Cleaner(s) Unassigned:(3) Afzaal Ahmad (C) Reason Unassigned: unwell Contact vi…"
click at [168, 213] on button "Comment" at bounding box center [164, 217] width 23 height 9
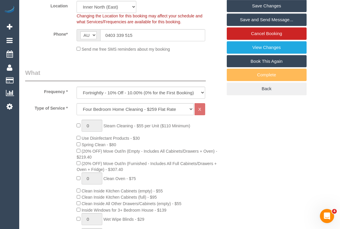
scroll to position [151, 0]
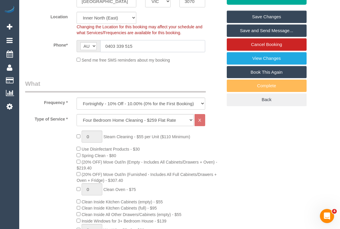
drag, startPoint x: 137, startPoint y: 44, endPoint x: 85, endPoint y: 44, distance: 52.0
click at [85, 44] on div "AF AL DZ AD AO AI AQ AG AR AM AW AU AT AZ BS BH BD BB BY BE BZ BJ BM BT BO BA B…" at bounding box center [140, 46] width 128 height 12
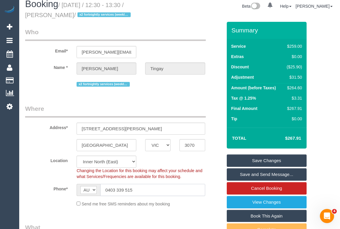
scroll to position [1, 0]
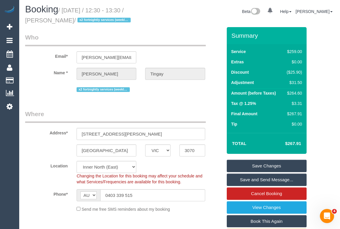
click at [275, 169] on link "Save Changes" at bounding box center [266, 166] width 80 height 12
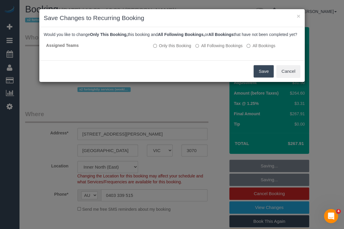
click at [266, 78] on button "Save" at bounding box center [263, 71] width 20 height 12
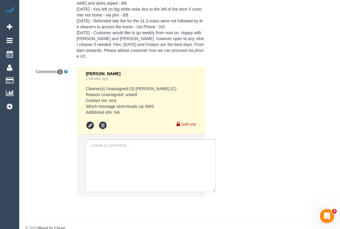
scroll to position [1244, 0]
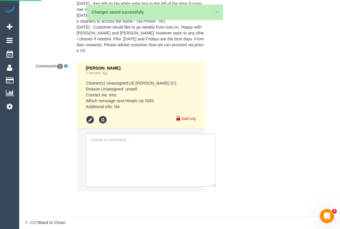
scroll to position [1164, 0]
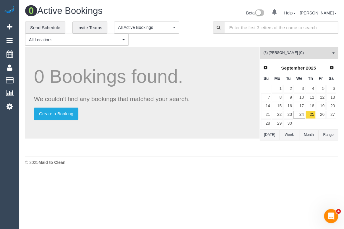
click at [183, 171] on div "0 Active Bookings Beta 0 Your Notifications You have 0 alerts Help Help Docs Ta…" at bounding box center [181, 87] width 325 height 174
drag, startPoint x: 260, startPoint y: 43, endPoint x: 239, endPoint y: 8, distance: 40.5
click at [260, 43] on div "**********" at bounding box center [182, 34] width 322 height 25
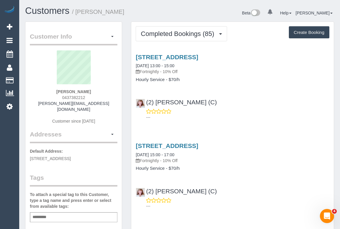
drag, startPoint x: 59, startPoint y: 96, endPoint x: 101, endPoint y: 95, distance: 42.2
click at [101, 95] on div "[PERSON_NAME] 0437382212 [PERSON_NAME][EMAIL_ADDRESS][DOMAIN_NAME] Customer sin…" at bounding box center [73, 90] width 87 height 80
copy span "0437382212"
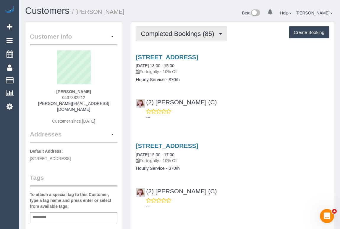
click at [172, 33] on span "Completed Bookings (85)" at bounding box center [179, 33] width 76 height 7
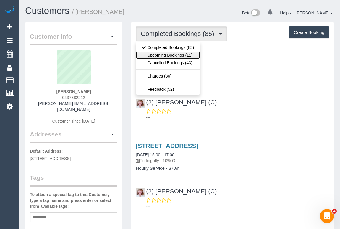
click at [167, 56] on link "Upcoming Bookings (11)" at bounding box center [168, 55] width 64 height 8
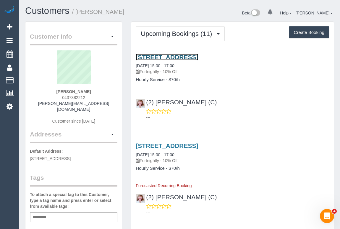
click at [198, 56] on link "[STREET_ADDRESS]" at bounding box center [167, 57] width 62 height 7
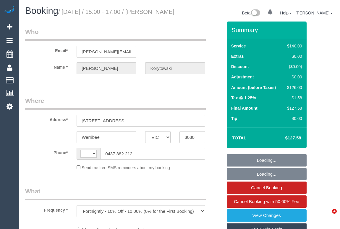
select select "VIC"
select select "string:stripe-pm_1H7sLU2GScqysDRVKj7DvBeK"
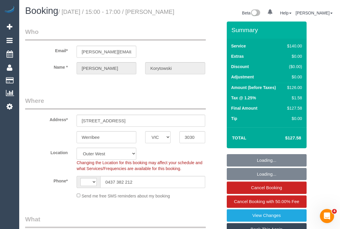
select select "string:AU"
select select "number:28"
select select "number:14"
select select "number:19"
select select "number:24"
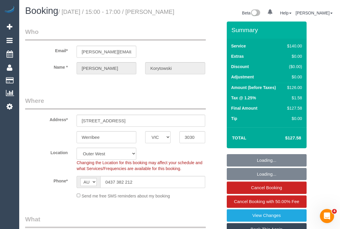
select select "number:12"
select select "object:1261"
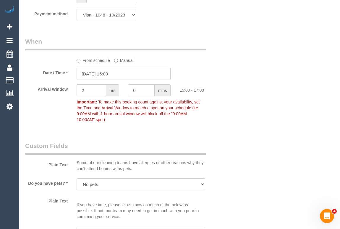
scroll to position [591, 0]
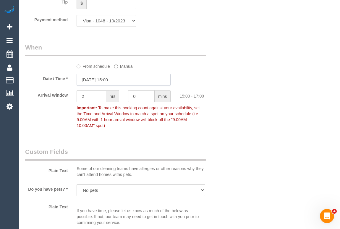
click at [113, 86] on input "24/09/2025 15:00" at bounding box center [123, 80] width 94 height 12
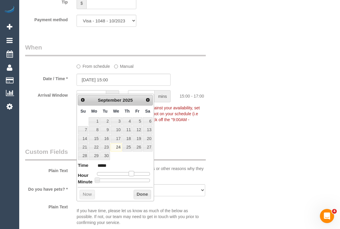
type input "24/09/2025 16:00"
type input "*****"
type input "24/09/2025 17:00"
type input "*****"
drag, startPoint x: 131, startPoint y: 174, endPoint x: 135, endPoint y: 174, distance: 4.1
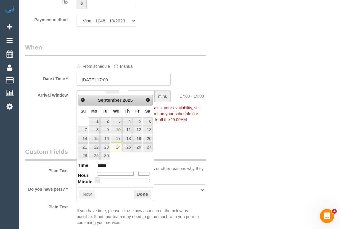
click at [135, 174] on span at bounding box center [135, 173] width 5 height 5
type input "24/09/2025 17:05"
type input "*****"
type input "24/09/2025 17:10"
type input "*****"
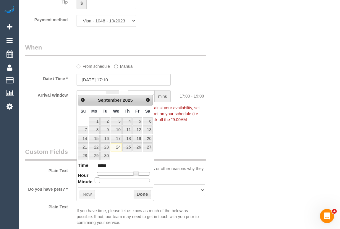
type input "24/09/2025 17:15"
type input "*****"
type input "24/09/2025 17:20"
type input "*****"
type input "24/09/2025 17:25"
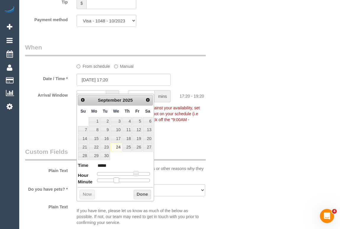
type input "*****"
type input "24/09/2025 17:30"
type input "*****"
drag, startPoint x: 97, startPoint y: 181, endPoint x: 124, endPoint y: 183, distance: 26.7
click at [124, 183] on div "Prev Next September 2025 Su Mo Tu We Th Fr Sa 1 2 3 4 5 6 7 8 9 10 11 12 13 14 …" at bounding box center [114, 147] width 77 height 107
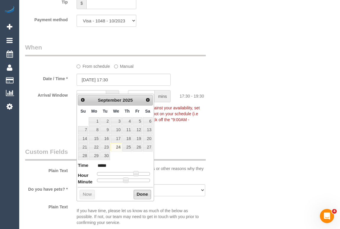
click at [139, 195] on button "Done" at bounding box center [141, 194] width 17 height 9
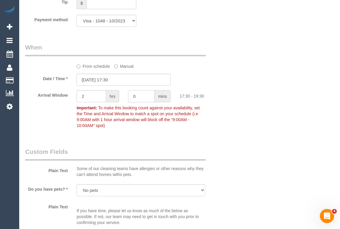
drag, startPoint x: 138, startPoint y: 106, endPoint x: 128, endPoint y: 105, distance: 11.0
click at [128, 102] on input "0" at bounding box center [141, 96] width 27 height 12
type input "15"
drag, startPoint x: 94, startPoint y: 103, endPoint x: 46, endPoint y: 103, distance: 48.7
click at [46, 103] on div "Arrival Window 2 hrs 15 mins 17:30 - 19:45 Important: To make this booking coun…" at bounding box center [124, 110] width 206 height 41
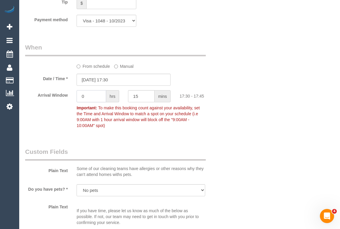
type input "0"
click at [276, 113] on div "Who Email* marty.k636@gmail.com Name * Martin Korytowski Where Address* 21 Deut…" at bounding box center [179, 20] width 309 height 1179
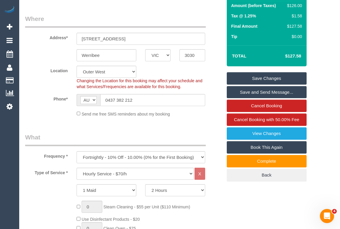
scroll to position [53, 0]
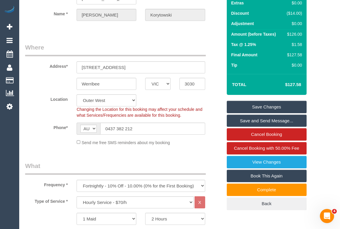
click at [260, 113] on link "Save Changes" at bounding box center [266, 107] width 80 height 12
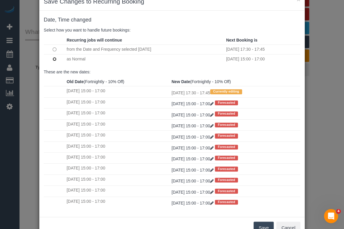
scroll to position [35, 0]
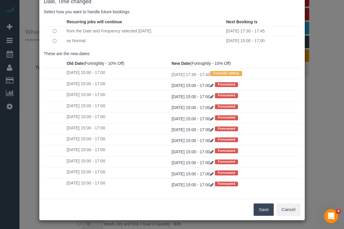
click at [260, 208] on button "Save" at bounding box center [263, 210] width 20 height 12
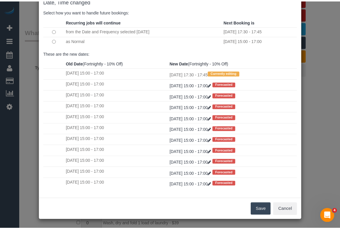
scroll to position [53, 0]
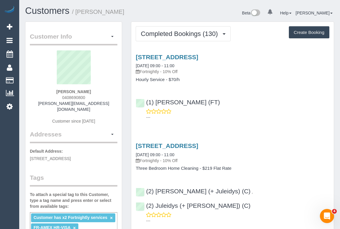
drag, startPoint x: 61, startPoint y: 97, endPoint x: 95, endPoint y: 98, distance: 33.7
click at [95, 98] on div "[PERSON_NAME] 0408690800 [PERSON_NAME][EMAIL_ADDRESS][DOMAIN_NAME] Customer sin…" at bounding box center [73, 90] width 87 height 80
copy span "0408690800"
drag, startPoint x: 48, startPoint y: 103, endPoint x: 99, endPoint y: 102, distance: 50.8
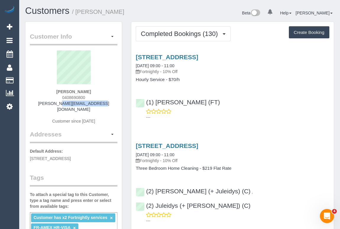
click at [99, 102] on div "[PERSON_NAME] 0408690800 [PERSON_NAME][EMAIL_ADDRESS][DOMAIN_NAME] Customer sin…" at bounding box center [73, 90] width 87 height 80
copy link "[PERSON_NAME][EMAIL_ADDRESS][DOMAIN_NAME]"
click at [159, 56] on link "[STREET_ADDRESS]" at bounding box center [167, 57] width 62 height 7
drag, startPoint x: 141, startPoint y: 70, endPoint x: 161, endPoint y: 71, distance: 19.8
click at [161, 71] on p "Fortnightly - 10% Off" at bounding box center [232, 72] width 193 height 6
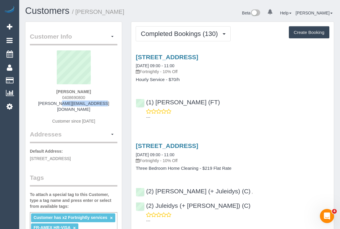
copy p "Fortnightly"
drag, startPoint x: 136, startPoint y: 80, endPoint x: 164, endPoint y: 79, distance: 28.6
click at [164, 79] on h4 "Hourly Service - $70/h" at bounding box center [232, 79] width 193 height 5
copy h4 "Hourly Service"
click at [197, 57] on link "17 The Cove, Port Melbourne, VIC 3207" at bounding box center [167, 57] width 62 height 7
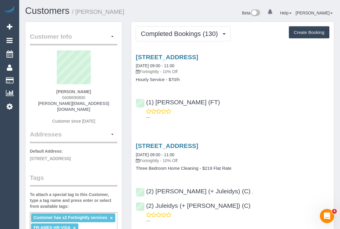
drag, startPoint x: 141, startPoint y: 71, endPoint x: 161, endPoint y: 71, distance: 19.2
click at [161, 71] on p "Fortnightly - 10% Off" at bounding box center [232, 72] width 193 height 6
copy p "Fortnightly"
drag, startPoint x: 136, startPoint y: 79, endPoint x: 163, endPoint y: 79, distance: 27.8
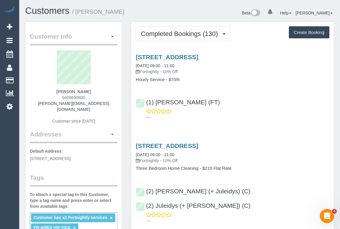
click at [163, 79] on h4 "Hourly Service - $70/h" at bounding box center [232, 79] width 193 height 5
copy h4 "Hourly Service"
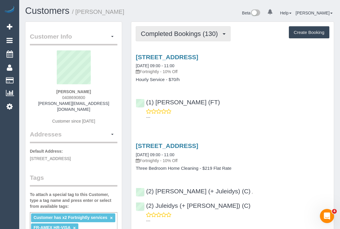
click at [178, 39] on button "Completed Bookings (130)" at bounding box center [183, 33] width 95 height 15
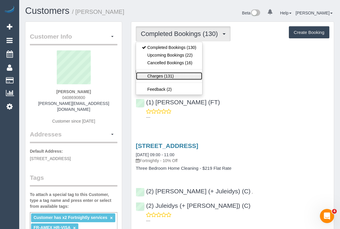
click at [171, 77] on link "Charges (131)" at bounding box center [169, 76] width 66 height 8
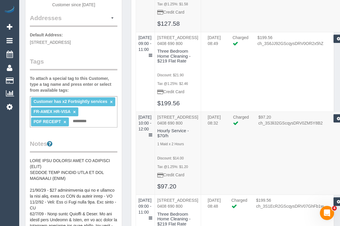
scroll to position [80, 0]
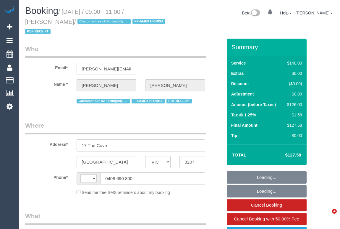
select select "VIC"
select select "string:stripe-pm_1R1yWm2GScqysDRVBqNpYDVY"
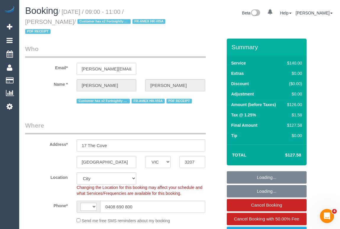
select select "string:AU"
select select "object:741"
select select "number:28"
select select "number:14"
select select "number:19"
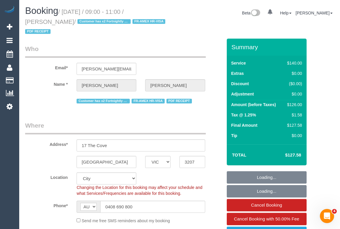
select select "number:22"
select select "number:11"
select select "object:1314"
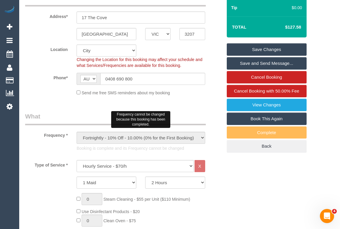
scroll to position [134, 0]
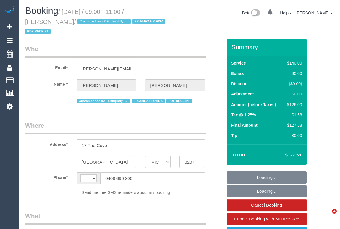
select select "VIC"
select select "string:AU"
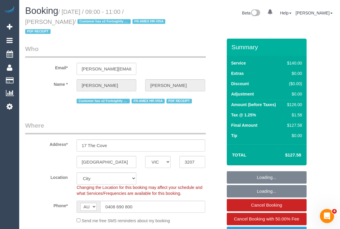
select select "object:582"
select select "string:stripe-pm_1R1yWm2GScqysDRVBqNpYDVY"
select select "number:28"
select select "number:14"
select select "number:19"
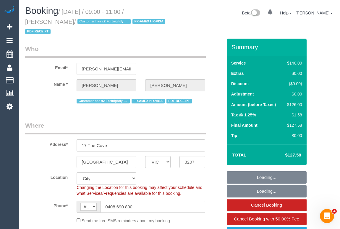
select select "number:22"
select select "number:11"
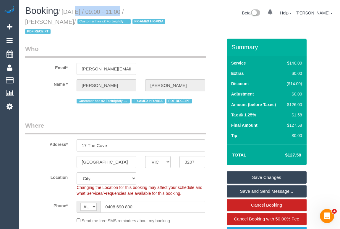
drag, startPoint x: 64, startPoint y: 10, endPoint x: 117, endPoint y: 12, distance: 52.9
click at [117, 12] on small "/ September 23, 2025 / 09:00 - 11:00 / Margaret Mayman / Customer has x2 Fortni…" at bounding box center [96, 22] width 142 height 27
copy small "September 23, 2025"
drag, startPoint x: 138, startPoint y: 206, endPoint x: 82, endPoint y: 206, distance: 56.1
click at [82, 206] on div "AF AL DZ AD AO AI AQ AG AR AM AW AU AT AZ BS BH BD BB BY BE BZ BJ BM BT BO BA B…" at bounding box center [140, 207] width 128 height 12
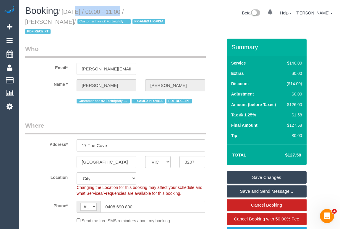
drag, startPoint x: 64, startPoint y: 12, endPoint x: 117, endPoint y: 11, distance: 52.6
click at [117, 11] on small "/ September 23, 2025 / 09:00 - 11:00 / Margaret Mayman / Customer has x2 Fortni…" at bounding box center [96, 22] width 142 height 27
copy small "September 23, 2025"
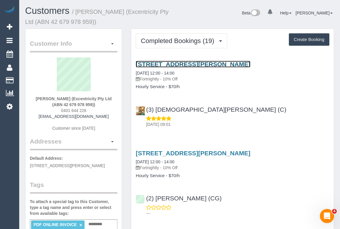
click at [181, 64] on link "[STREET_ADDRESS][PERSON_NAME]" at bounding box center [193, 64] width 114 height 7
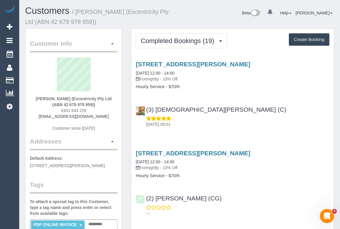
drag, startPoint x: 141, startPoint y: 78, endPoint x: 162, endPoint y: 78, distance: 20.4
click at [162, 78] on p "Fortnightly - 10% Off" at bounding box center [232, 79] width 193 height 6
copy p "Fortnightly"
drag, startPoint x: 136, startPoint y: 87, endPoint x: 164, endPoint y: 86, distance: 28.7
click at [164, 86] on h4 "Hourly Service - $70/h" at bounding box center [232, 86] width 193 height 5
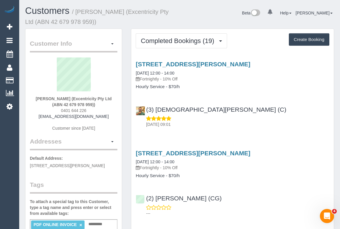
copy h4 "Hourly Service"
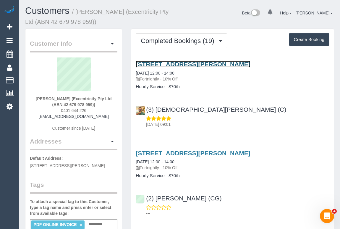
click at [179, 65] on link "[STREET_ADDRESS][PERSON_NAME]" at bounding box center [193, 64] width 114 height 7
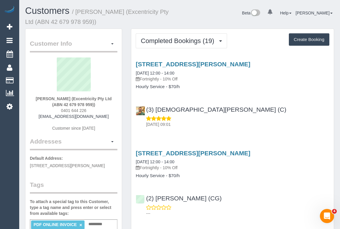
drag, startPoint x: 281, startPoint y: 121, endPoint x: 280, endPoint y: 125, distance: 3.8
click at [281, 122] on p "[DATE] 09:01" at bounding box center [237, 125] width 183 height 6
click at [240, 94] on div "6 Quinn St, Heidelberg, VIC 3084 23/09/2025 12:00 - 14:00 Fortnightly - 10% Off…" at bounding box center [232, 93] width 202 height 74
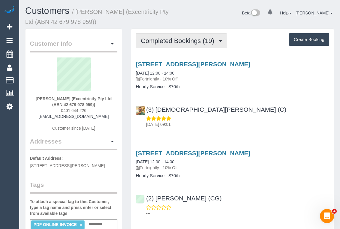
click at [171, 41] on span "Completed Bookings (19)" at bounding box center [179, 40] width 76 height 7
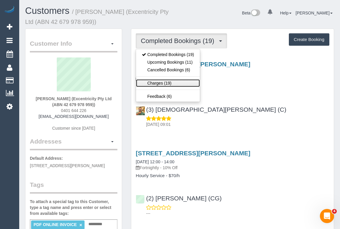
click at [159, 83] on link "Charges (19)" at bounding box center [168, 83] width 64 height 8
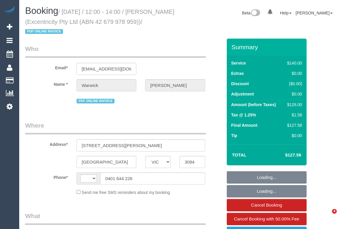
select select "VIC"
select select "string:AU"
select select "string:stripe-pm_1QGXPb2GScqysDRVW4d89itV"
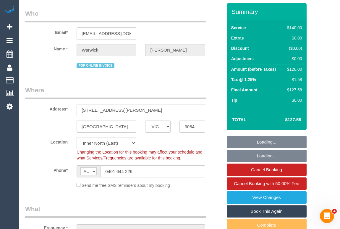
select select "object:699"
select select "number:30"
select select "number:14"
select select "number:19"
select select "number:24"
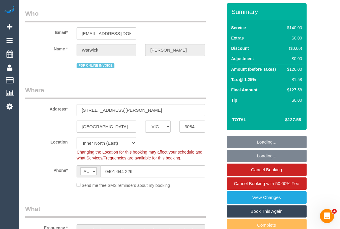
select select "number:34"
select select "number:26"
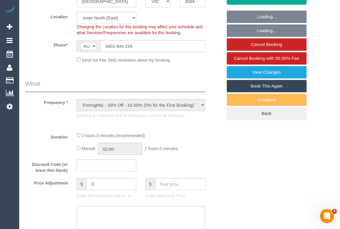
select select "spot1"
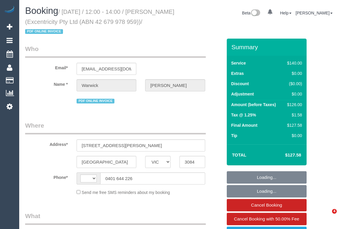
select select "VIC"
select select "object:299"
select select "string:stripe-pm_1QGXPb2GScqysDRVW4d89itV"
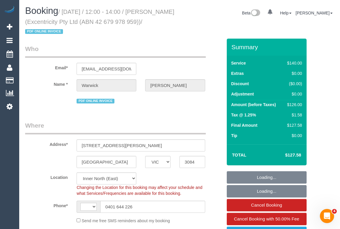
select select "string:AU"
select select "object:553"
select select "number:30"
select select "number:14"
select select "number:19"
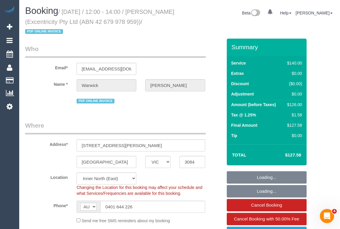
select select "number:24"
select select "number:34"
select select "number:26"
select select "spot1"
drag, startPoint x: 65, startPoint y: 12, endPoint x: 118, endPoint y: 13, distance: 52.9
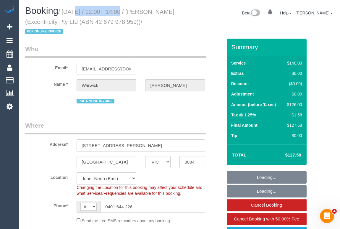
click at [118, 13] on small "/ September 23, 2025 / 12:00 - 14:00 / Warwick Donaldson (Excentricity Pty Ltd …" at bounding box center [99, 22] width 149 height 27
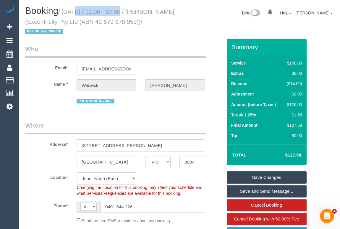
click at [146, 122] on legend "Where" at bounding box center [115, 127] width 180 height 13
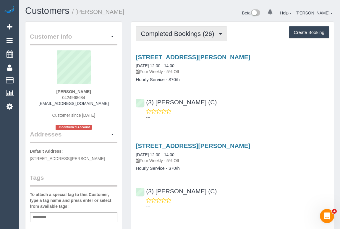
click at [158, 33] on span "Completed Bookings (26)" at bounding box center [179, 33] width 76 height 7
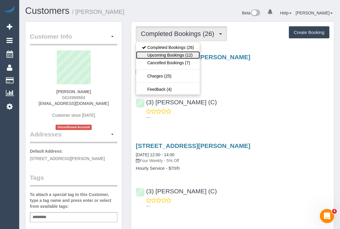
click at [174, 56] on link "Upcoming Bookings (12)" at bounding box center [168, 55] width 64 height 8
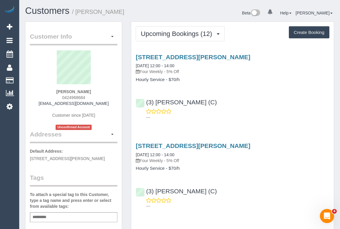
click at [258, 112] on div "---" at bounding box center [232, 115] width 193 height 12
click at [241, 109] on div "---" at bounding box center [232, 115] width 193 height 12
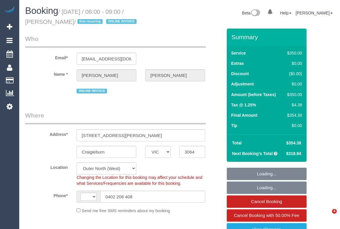
select select "VIC"
select select "string:AU"
select select "string:stripe-pm_1RsBuS2GScqysDRVbt1l3syi"
select select "object:672"
select select "number:28"
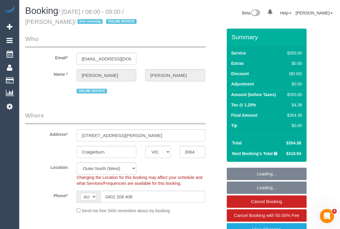
select select "number:14"
select select "number:18"
select select "number:36"
select select "number:35"
select select "object:1225"
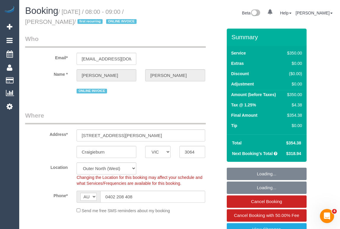
select select "300"
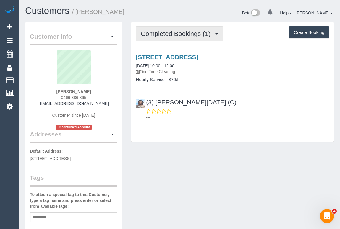
click at [194, 36] on span "Completed Bookings (1)" at bounding box center [177, 33] width 73 height 7
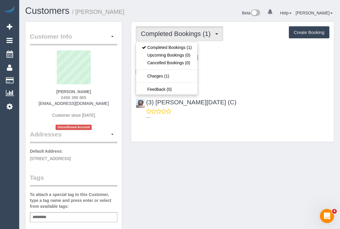
click at [243, 119] on p "---" at bounding box center [237, 118] width 183 height 6
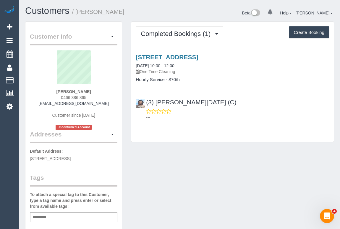
drag, startPoint x: 59, startPoint y: 97, endPoint x: 107, endPoint y: 95, distance: 47.3
click at [107, 95] on div "Toula Marra 0466 386 865 toulamarra23@gmail.com Customer since 2025 Unconfirmed…" at bounding box center [73, 90] width 87 height 80
copy span "0466 386 865"
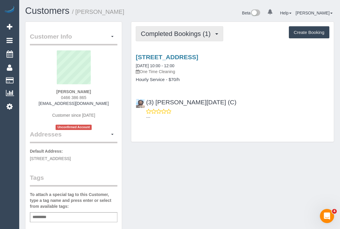
click at [183, 36] on span "Completed Bookings (1)" at bounding box center [177, 33] width 73 height 7
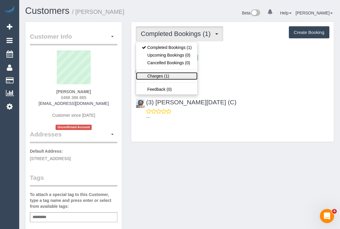
click at [160, 74] on link "Charges (1)" at bounding box center [166, 76] width 61 height 8
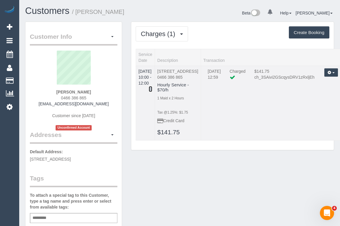
click at [152, 87] on icon at bounding box center [151, 89] width 4 height 4
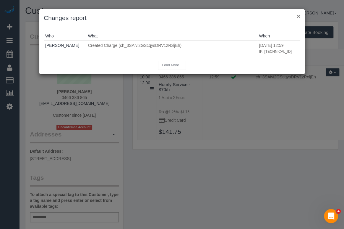
click at [299, 16] on button "×" at bounding box center [298, 16] width 4 height 6
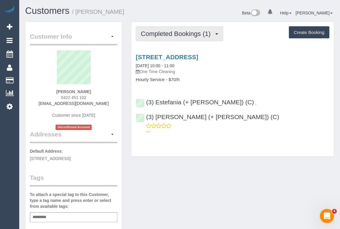
click at [178, 30] on span "Completed Bookings (1)" at bounding box center [177, 33] width 73 height 7
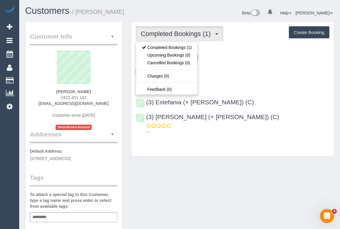
click at [225, 84] on div "[STREET_ADDRESS] [DATE] 10:00 - 11:00 One Time Cleaning Hourly Service - $70/h …" at bounding box center [232, 93] width 202 height 89
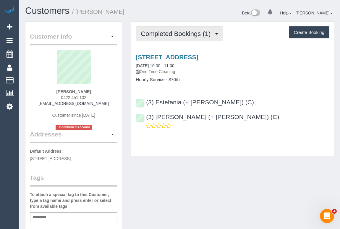
click at [160, 38] on button "Completed Bookings (1)" at bounding box center [179, 33] width 87 height 15
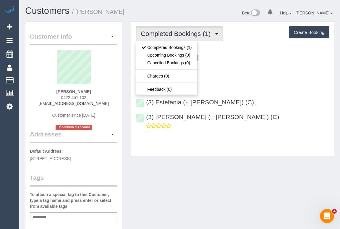
click at [235, 76] on div "[STREET_ADDRESS] [DATE] 10:00 - 11:00 One Time Cleaning Hourly Service - $70/h" at bounding box center [232, 68] width 202 height 29
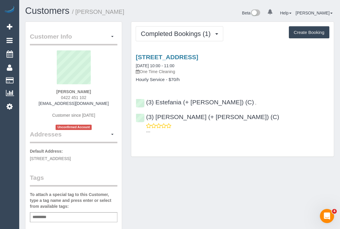
drag, startPoint x: 57, startPoint y: 96, endPoint x: 108, endPoint y: 97, distance: 51.1
click at [108, 97] on div "[PERSON_NAME] 0422 451 102 [EMAIL_ADDRESS][DOMAIN_NAME] Customer since [DATE] U…" at bounding box center [73, 90] width 87 height 80
copy span "0422 451 102"
click at [57, 97] on div "kaitlyn boye 0422 451 102 kaitlynrmb@gmail.com Customer since 2025 Unconfirmed …" at bounding box center [73, 90] width 87 height 80
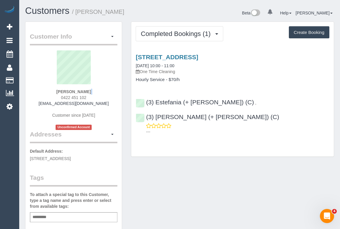
drag, startPoint x: 58, startPoint y: 96, endPoint x: 96, endPoint y: 93, distance: 37.9
click at [96, 93] on div "kaitlyn boye 0422 451 102 kaitlynrmb@gmail.com Customer since 2025 Unconfirmed …" at bounding box center [73, 90] width 87 height 80
drag, startPoint x: 87, startPoint y: 96, endPoint x: 59, endPoint y: 96, distance: 28.1
click at [59, 96] on div "kaitlyn boye 0422 451 102 kaitlynrmb@gmail.com Customer since 2025 Unconfirmed …" at bounding box center [73, 90] width 87 height 80
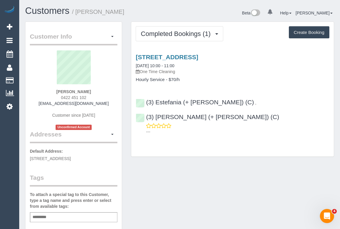
copy span "0422 451 102"
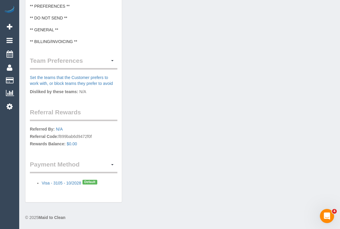
scroll to position [239, 0]
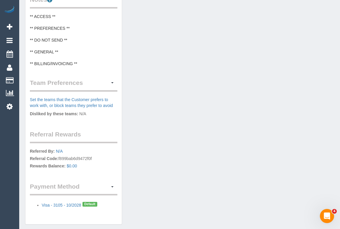
click at [211, 187] on div "Customer Info Edit Contact Info Send Message Email Preferences Special Sales Ta…" at bounding box center [179, 6] width 317 height 449
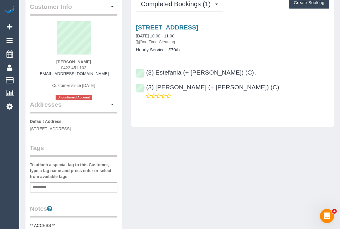
scroll to position [0, 0]
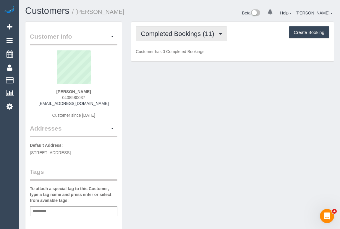
click at [182, 36] on span "Completed Bookings (11)" at bounding box center [179, 33] width 76 height 7
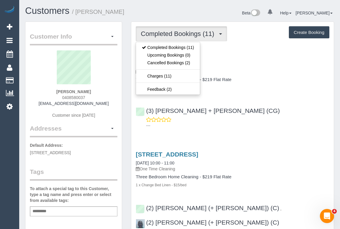
click at [248, 103] on div "(3) Bansari + Bhavesh (CG) ---" at bounding box center [232, 115] width 202 height 27
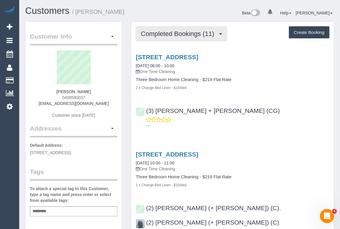
click at [172, 39] on button "Completed Bookings (11)" at bounding box center [181, 33] width 91 height 15
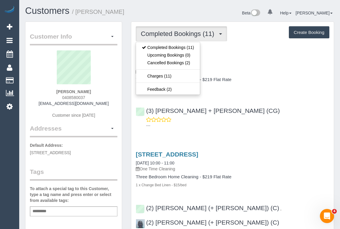
click at [265, 125] on p "---" at bounding box center [237, 126] width 183 height 6
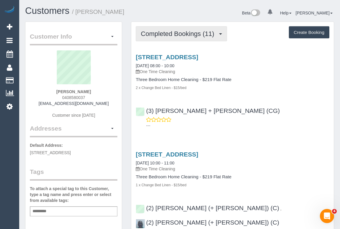
click at [173, 37] on button "Completed Bookings (11)" at bounding box center [181, 33] width 91 height 15
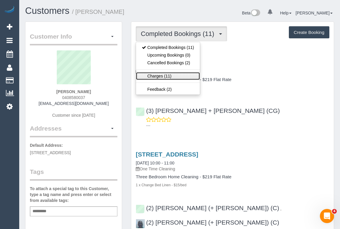
click at [158, 76] on link "Charges (11)" at bounding box center [168, 76] width 64 height 8
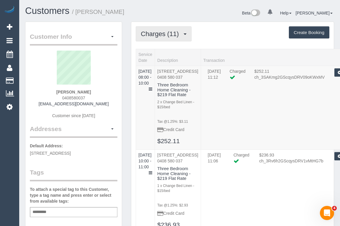
click at [157, 33] on span "Charges (11)" at bounding box center [161, 33] width 41 height 7
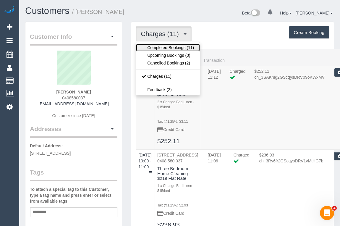
click at [158, 48] on link "Completed Bookings (11)" at bounding box center [168, 48] width 64 height 8
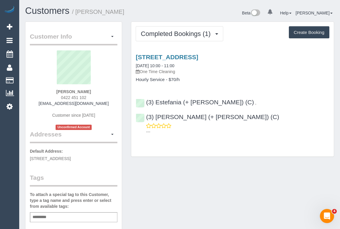
drag, startPoint x: 61, startPoint y: 90, endPoint x: 98, endPoint y: 90, distance: 37.8
click at [98, 90] on div "[PERSON_NAME] 0422 451 102 [EMAIL_ADDRESS][DOMAIN_NAME] Customer since [DATE] U…" at bounding box center [73, 90] width 87 height 80
copy strong "kaitlyn boye"
click at [144, 101] on div "(3) Estefania (+ Juliana) (C) , (3) Juliana (+ Estefania) (C) ---" at bounding box center [232, 114] width 202 height 41
copy div "(3) Estefania (+ Juliana) (C) , (3) Juliana (+ Estefania) (C)"
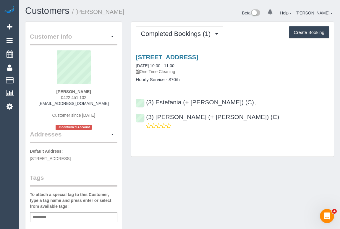
click at [62, 221] on div "Add a tag" at bounding box center [73, 218] width 87 height 10
type input "**********"
drag, startPoint x: 59, startPoint y: 91, endPoint x: 114, endPoint y: 93, distance: 55.5
click at [114, 93] on div "[PERSON_NAME] 0422 451 102 [EMAIL_ADDRESS][DOMAIN_NAME] Customer since [DATE] U…" at bounding box center [73, 90] width 87 height 80
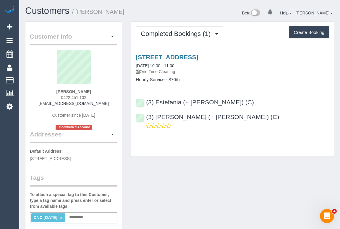
copy strong "[PERSON_NAME]"
drag, startPoint x: 47, startPoint y: 104, endPoint x: 104, endPoint y: 104, distance: 56.4
click at [104, 104] on div "[PERSON_NAME] 0422 451 102 [EMAIL_ADDRESS][DOMAIN_NAME] Customer since [DATE] U…" at bounding box center [73, 90] width 87 height 80
copy link "[EMAIL_ADDRESS][DOMAIN_NAME]"
click at [40, 103] on div "[PERSON_NAME] 0422 451 102 [EMAIL_ADDRESS][DOMAIN_NAME] Customer since [DATE] U…" at bounding box center [73, 90] width 87 height 80
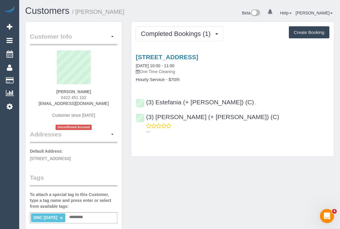
drag, startPoint x: 94, startPoint y: 104, endPoint x: 106, endPoint y: 104, distance: 11.8
click at [106, 104] on div "[PERSON_NAME] 0422 451 102 [EMAIL_ADDRESS][DOMAIN_NAME] Customer since [DATE] U…" at bounding box center [73, 90] width 87 height 80
copy link "[EMAIL_ADDRESS][DOMAIN_NAME]"
click at [133, 18] on div "Customers / kaitlyn boye" at bounding box center [100, 12] width 159 height 13
drag, startPoint x: 51, startPoint y: 101, endPoint x: 110, endPoint y: 102, distance: 58.5
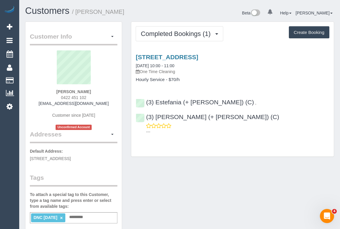
click at [110, 102] on div "[PERSON_NAME] 0422 451 102 [EMAIL_ADDRESS][DOMAIN_NAME] Customer since [DATE] U…" at bounding box center [73, 90] width 87 height 80
copy link "[EMAIL_ADDRESS][DOMAIN_NAME]"
drag, startPoint x: 59, startPoint y: 89, endPoint x: 107, endPoint y: 89, distance: 47.8
click at [107, 89] on div "[PERSON_NAME] 0422 451 102 [EMAIL_ADDRESS][DOMAIN_NAME] Customer since [DATE] U…" at bounding box center [73, 90] width 87 height 80
copy strong "[PERSON_NAME]"
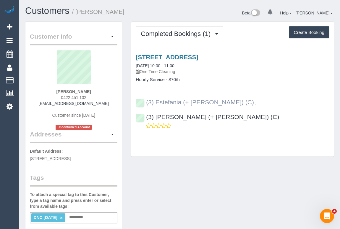
drag, startPoint x: 317, startPoint y: 100, endPoint x: 146, endPoint y: 99, distance: 171.6
click at [146, 99] on div "(3) Estefania (+ [PERSON_NAME]) (C) , (3) [PERSON_NAME] (+ [PERSON_NAME]) (C) -…" at bounding box center [232, 114] width 202 height 41
copy div "(3) Estefania (+ [PERSON_NAME]) (C) , (3) [PERSON_NAME] (+ [PERSON_NAME]) (C)"
